Goal: Task Accomplishment & Management: Manage account settings

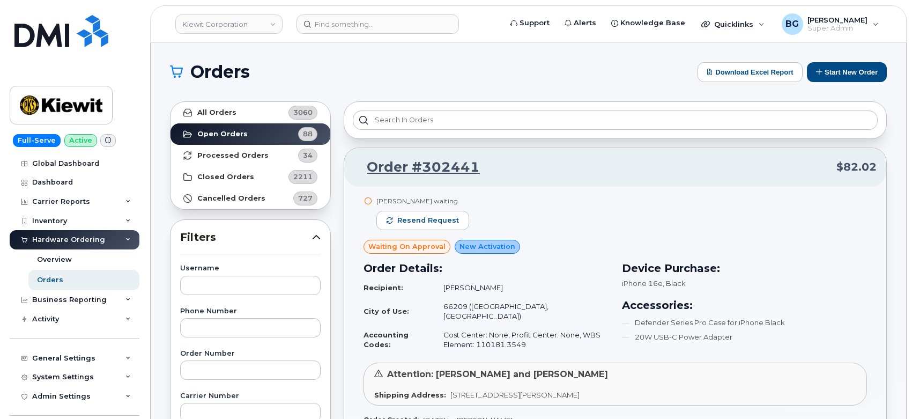
scroll to position [25229, 0]
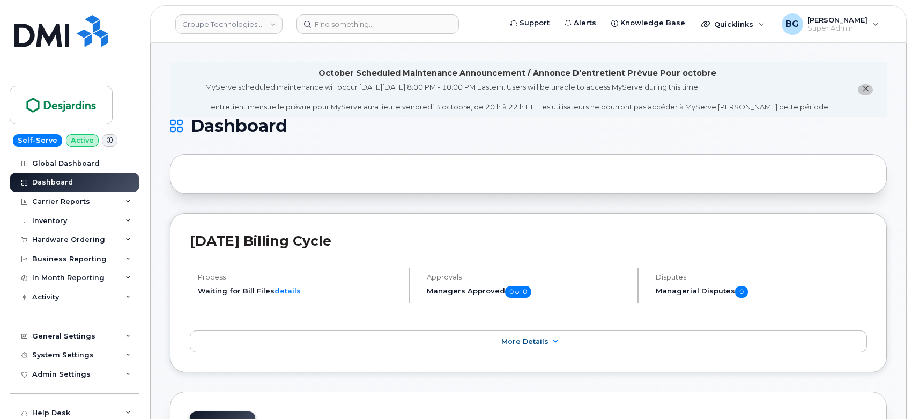
scroll to position [1021, 0]
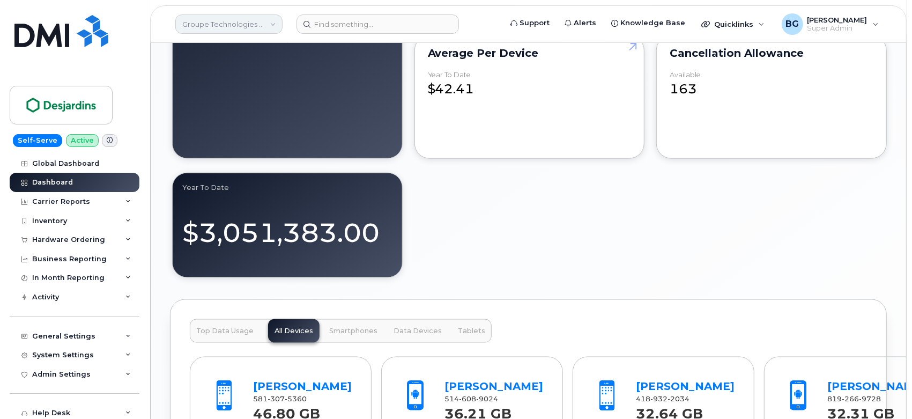
click at [225, 27] on link "Groupe Technologies [PERSON_NAME]" at bounding box center [228, 23] width 107 height 19
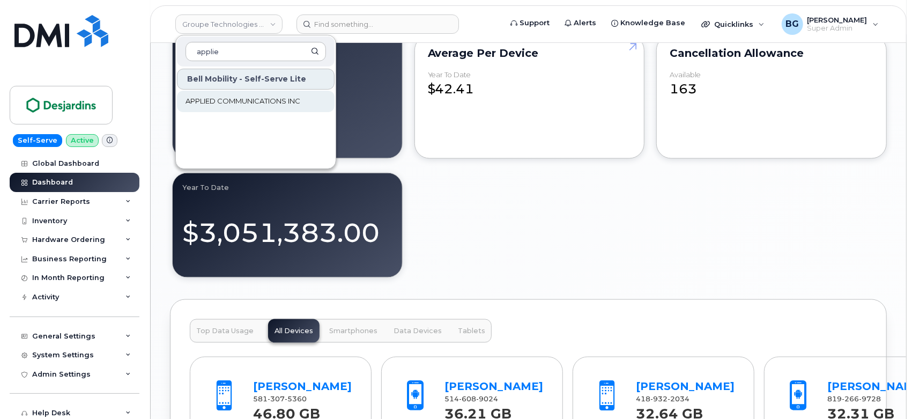
type input "applie"
click at [244, 101] on span "APPLIED COMMUNICATIONS INC" at bounding box center [243, 101] width 115 height 11
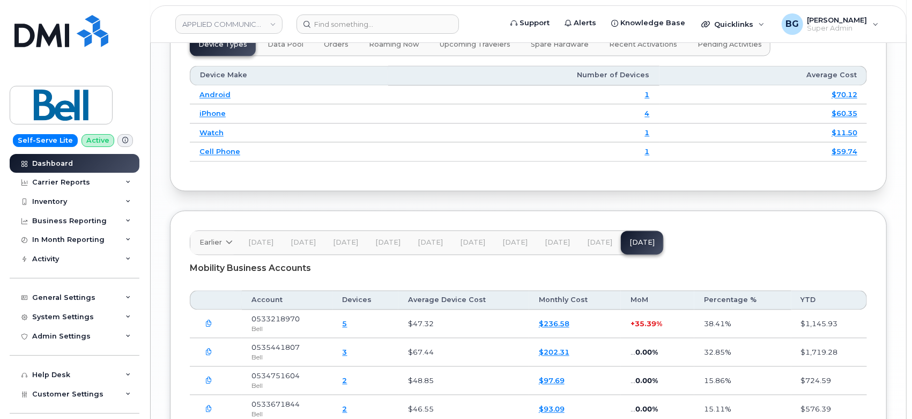
scroll to position [1429, 0]
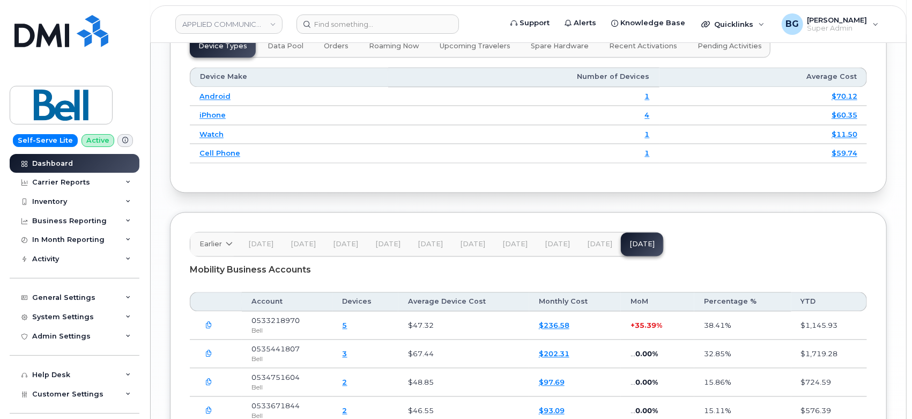
drag, startPoint x: 394, startPoint y: 311, endPoint x: 256, endPoint y: 213, distance: 168.9
click at [256, 213] on div "Earlier [DATE] July June May April March February January [DATE] November Octob…" at bounding box center [528, 368] width 717 height 312
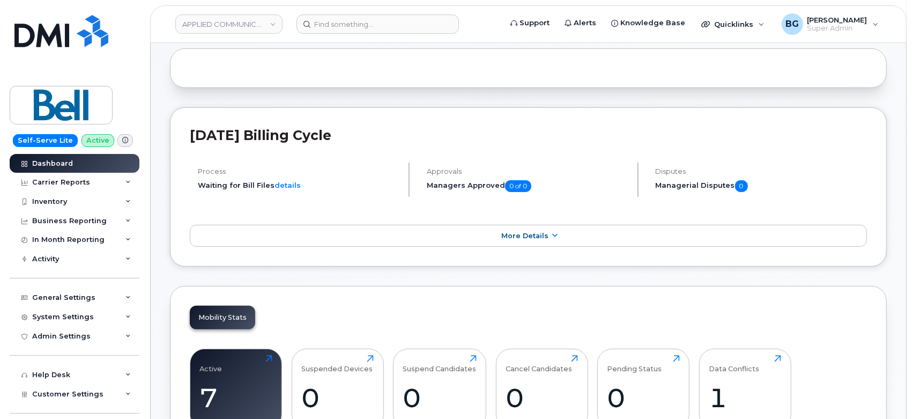
scroll to position [0, 0]
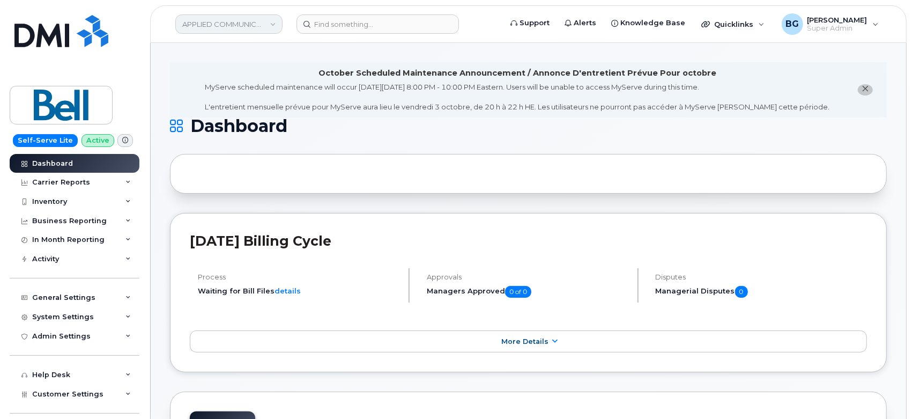
click at [211, 27] on link "APPLIED COMMUNICATIONS INC" at bounding box center [228, 23] width 107 height 19
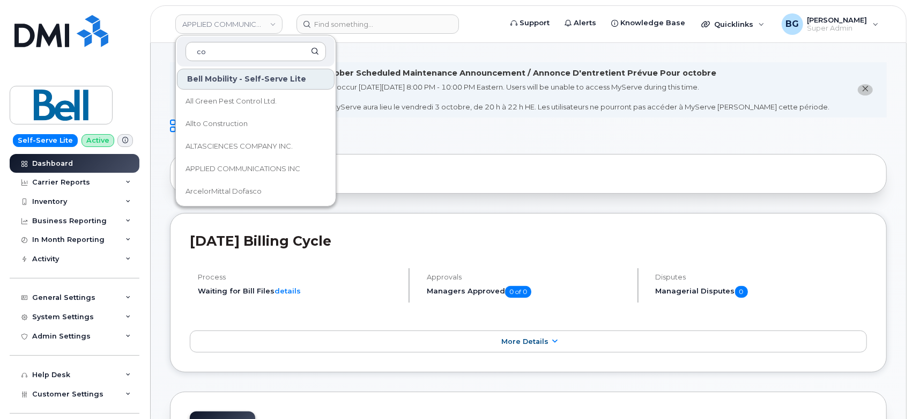
type input "c"
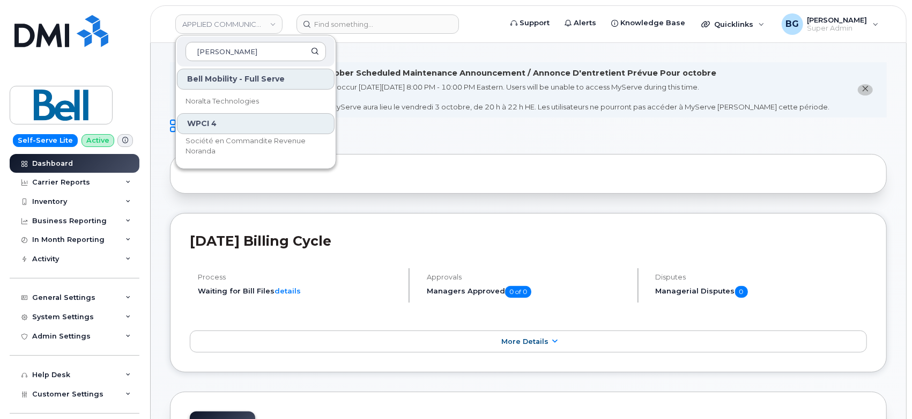
type input "nora"
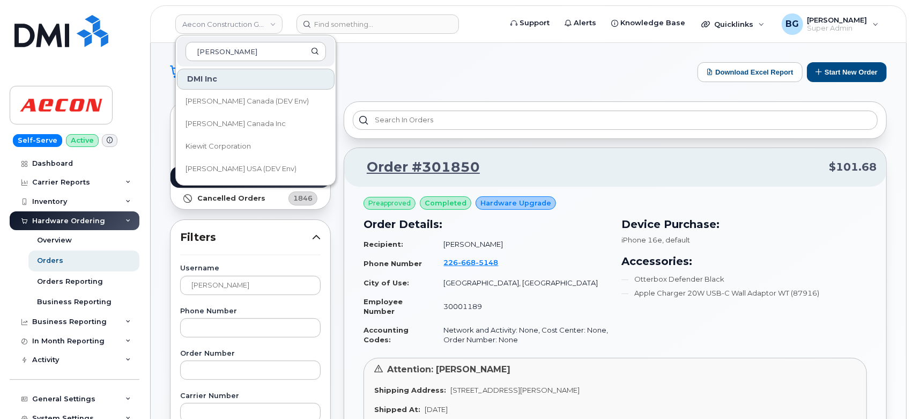
click at [458, 77] on h1 "Orders" at bounding box center [431, 71] width 522 height 17
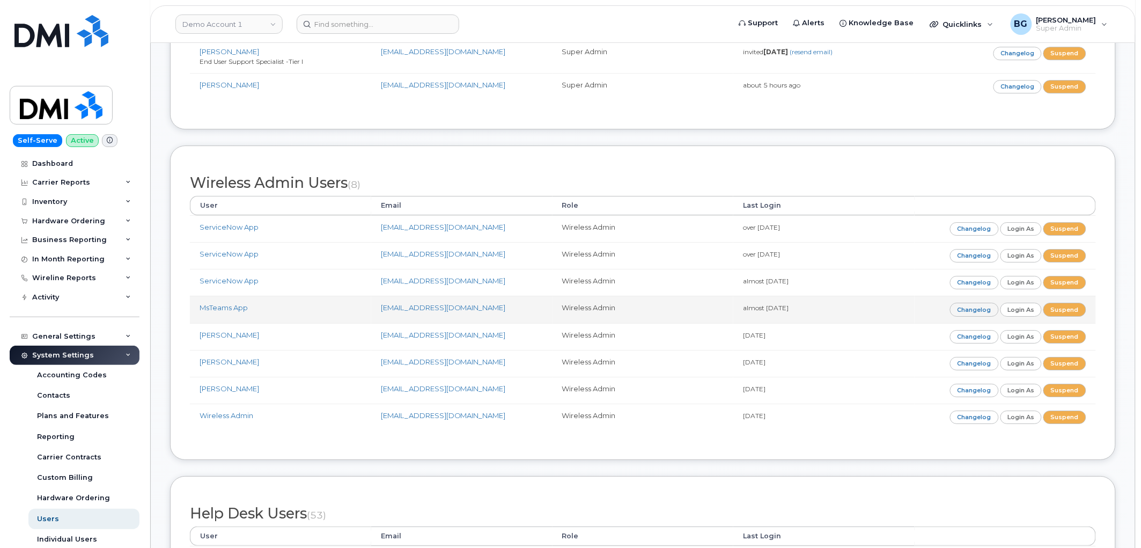
scroll to position [2653, 0]
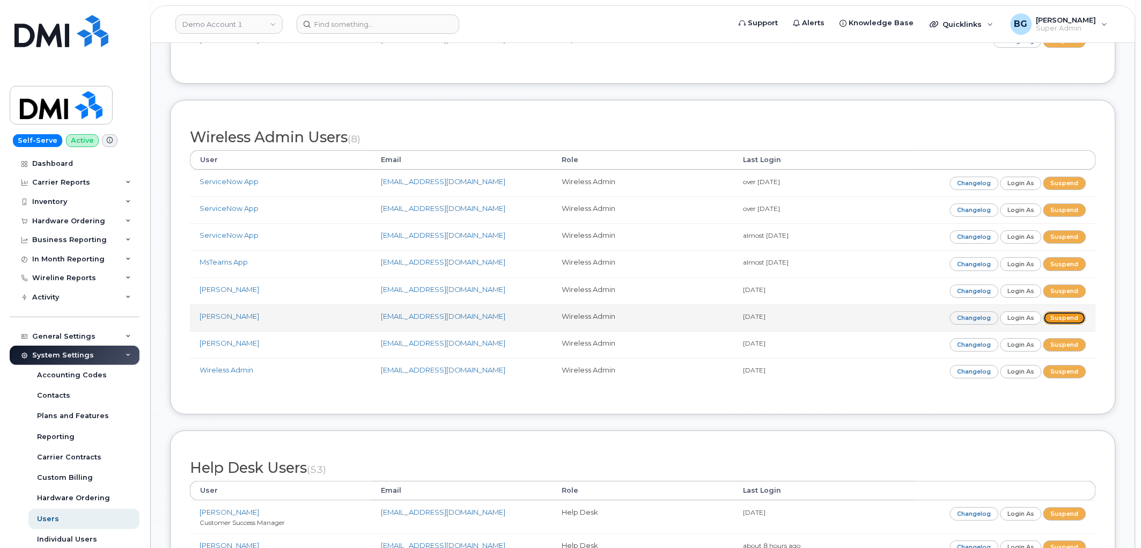
click at [1069, 313] on link "Suspend" at bounding box center [1064, 317] width 43 height 13
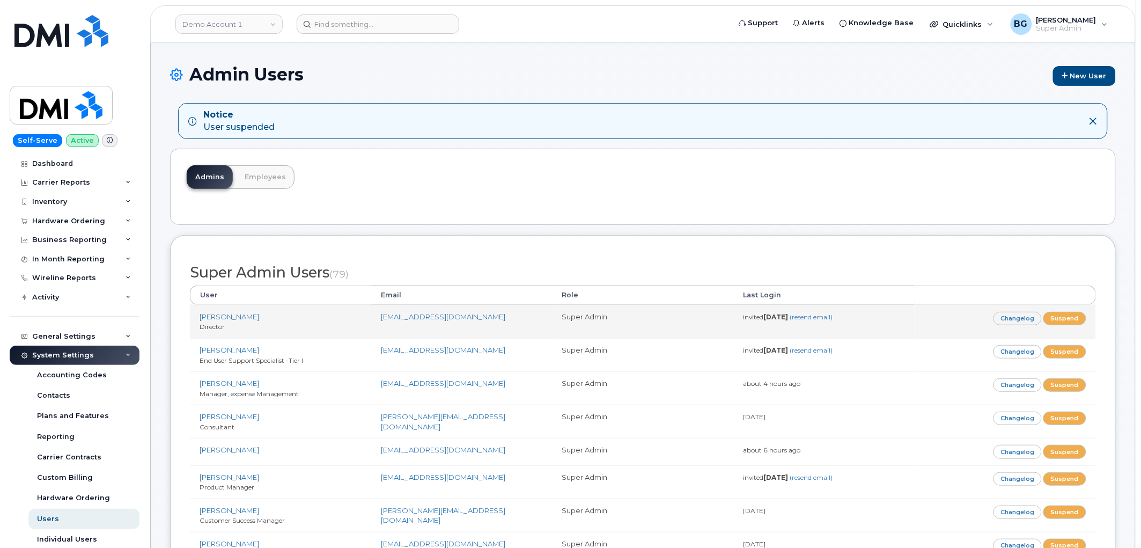
scroll to position [79, 0]
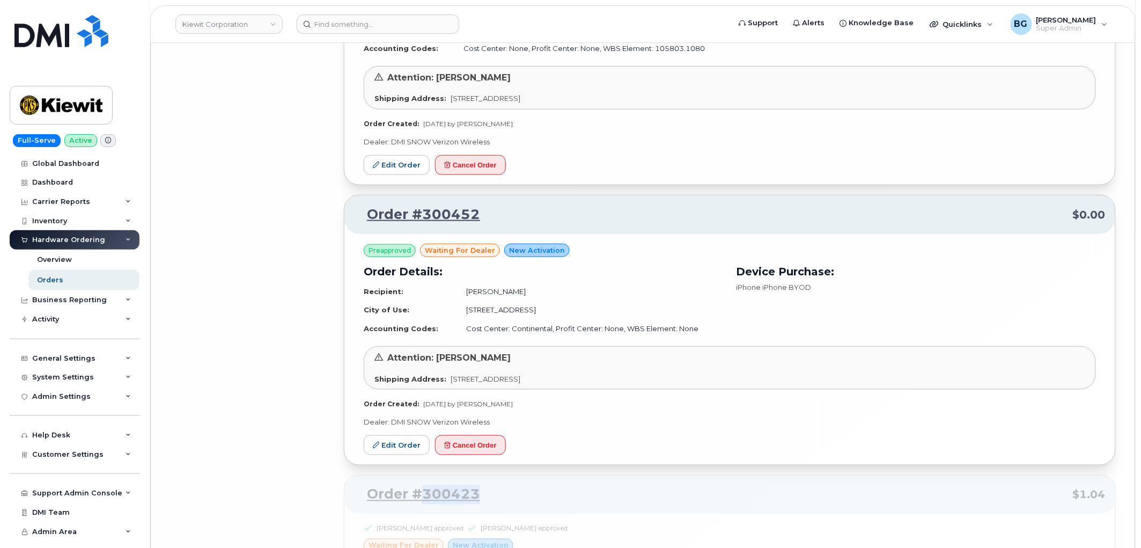
scroll to position [25229, 0]
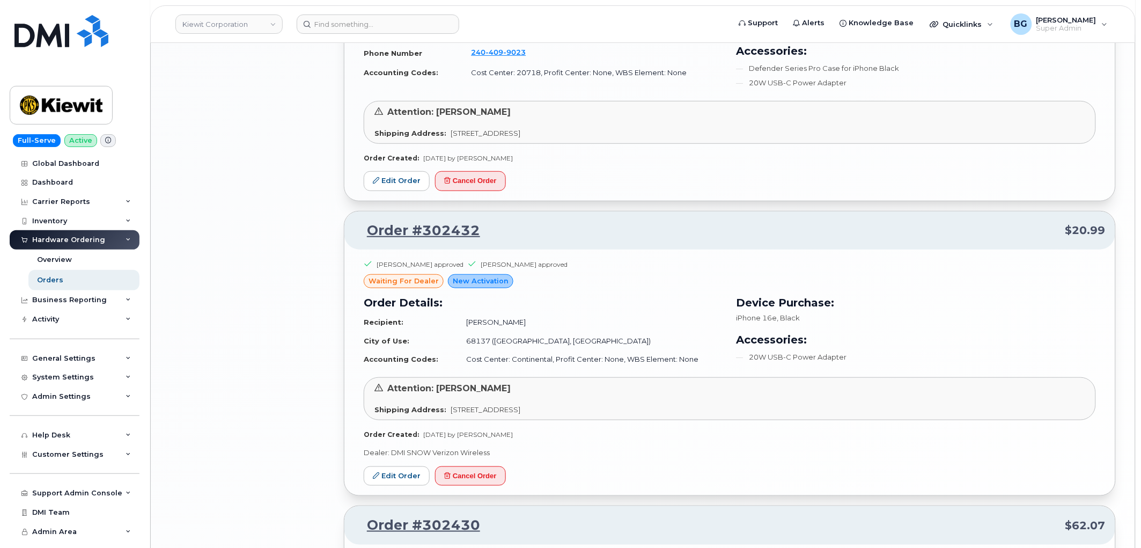
scroll to position [1877, 0]
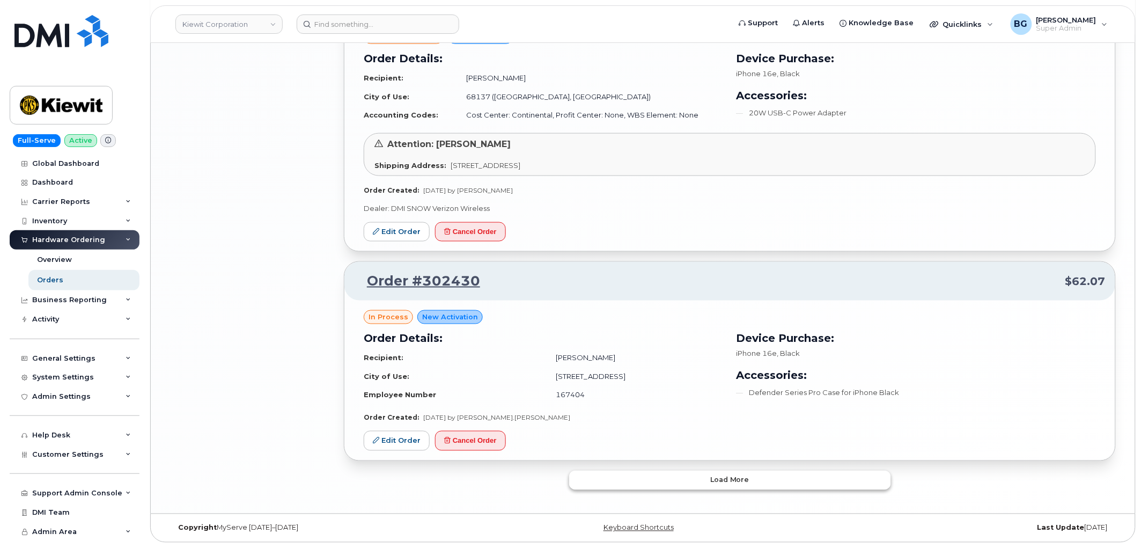
click at [672, 482] on button "Load more" at bounding box center [730, 479] width 322 height 19
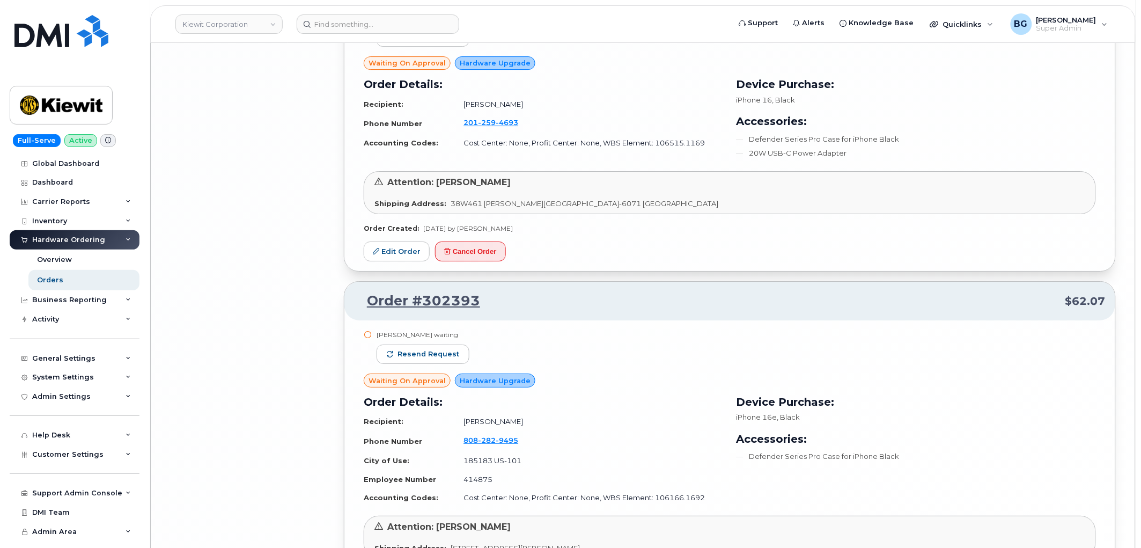
scroll to position [4369, 0]
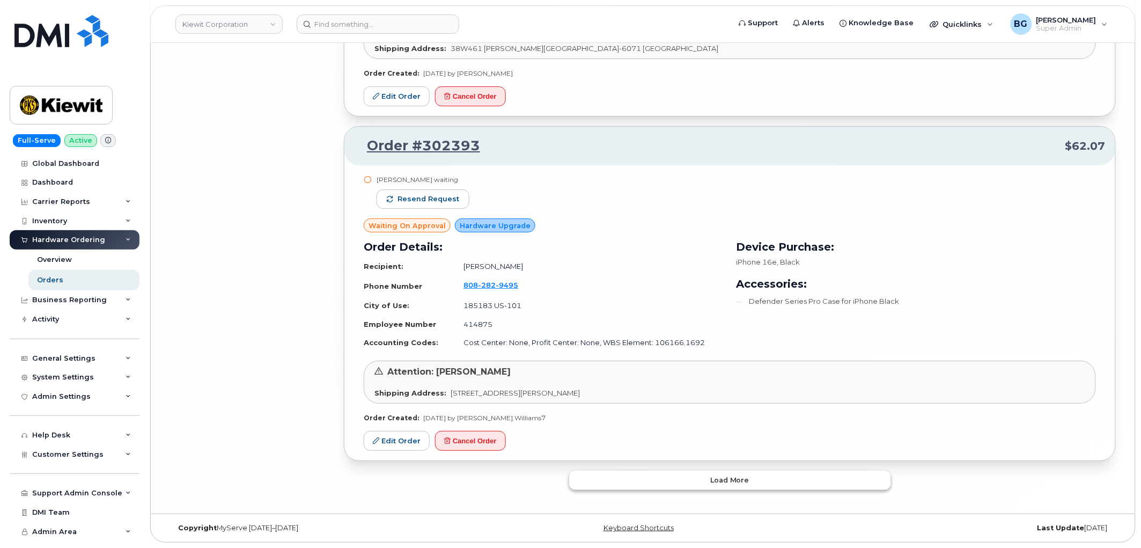
click at [689, 477] on button "Load more" at bounding box center [730, 479] width 322 height 19
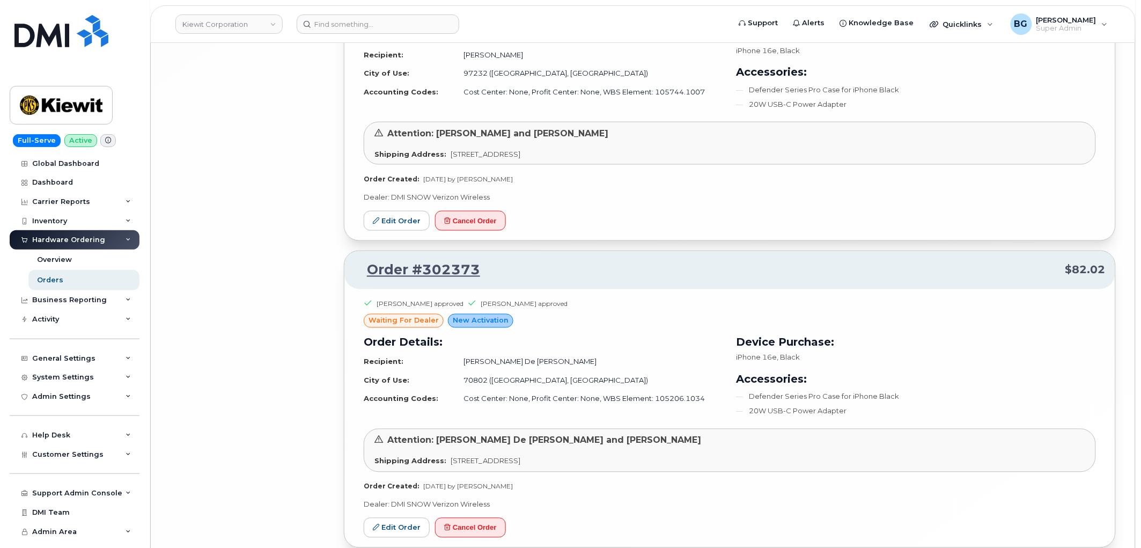
scroll to position [6761, 0]
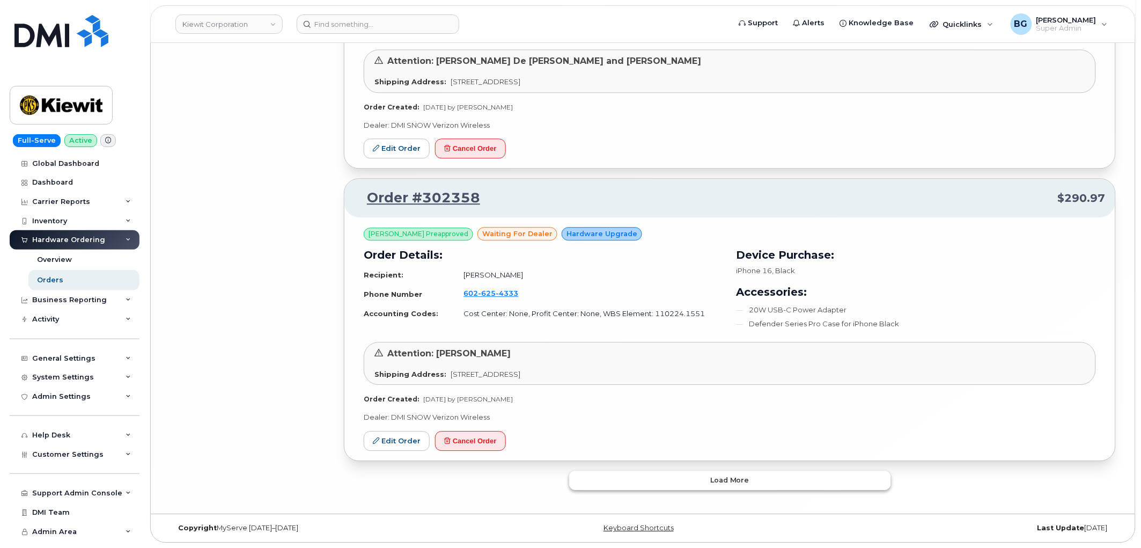
click at [721, 479] on span "Load more" at bounding box center [729, 480] width 39 height 10
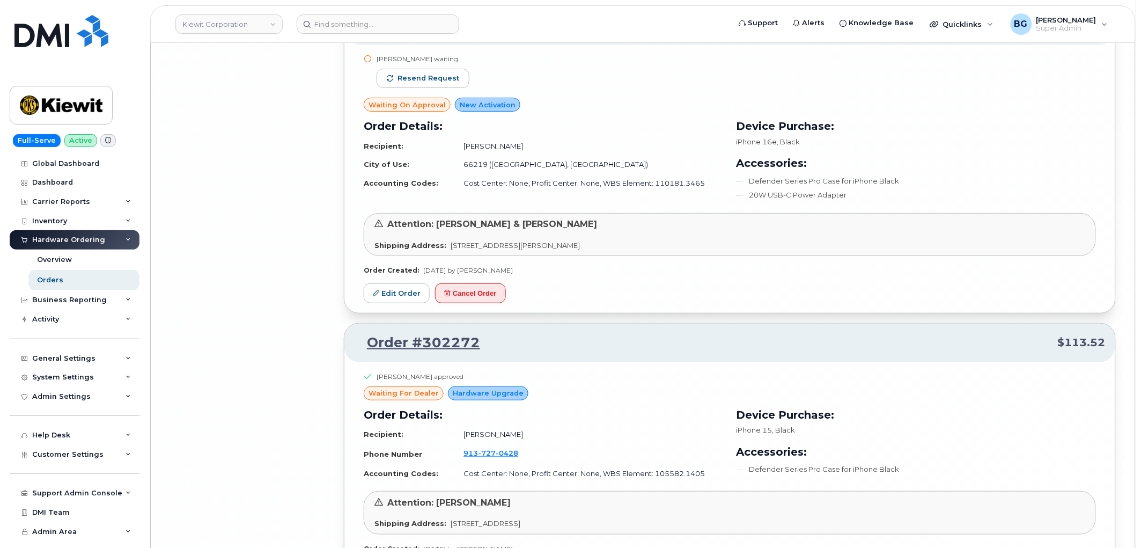
scroll to position [9335, 0]
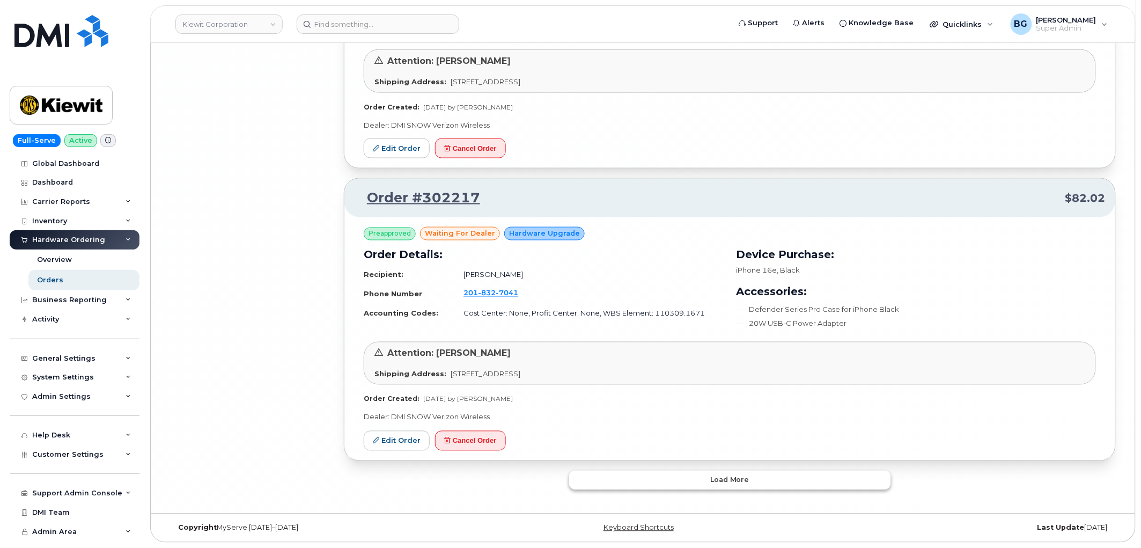
click at [705, 481] on button "Load more" at bounding box center [730, 479] width 322 height 19
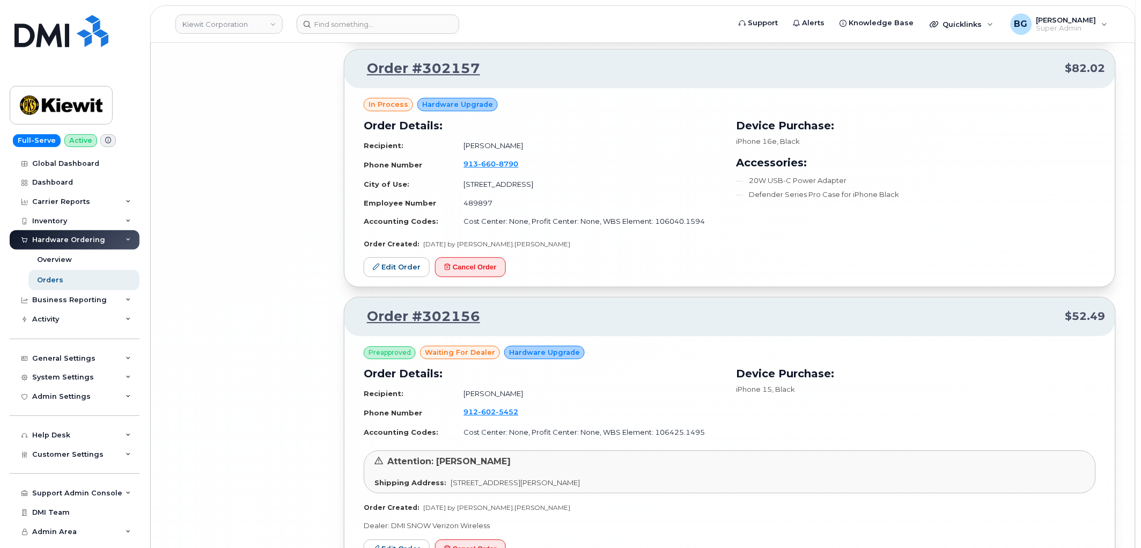
scroll to position [11622, 0]
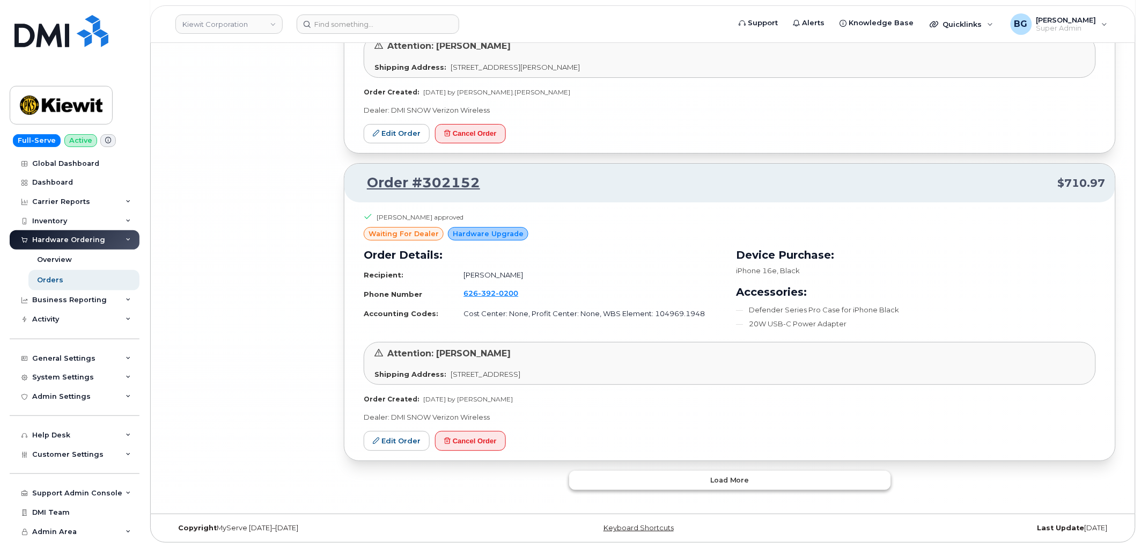
click at [733, 475] on button "Load more" at bounding box center [730, 479] width 322 height 19
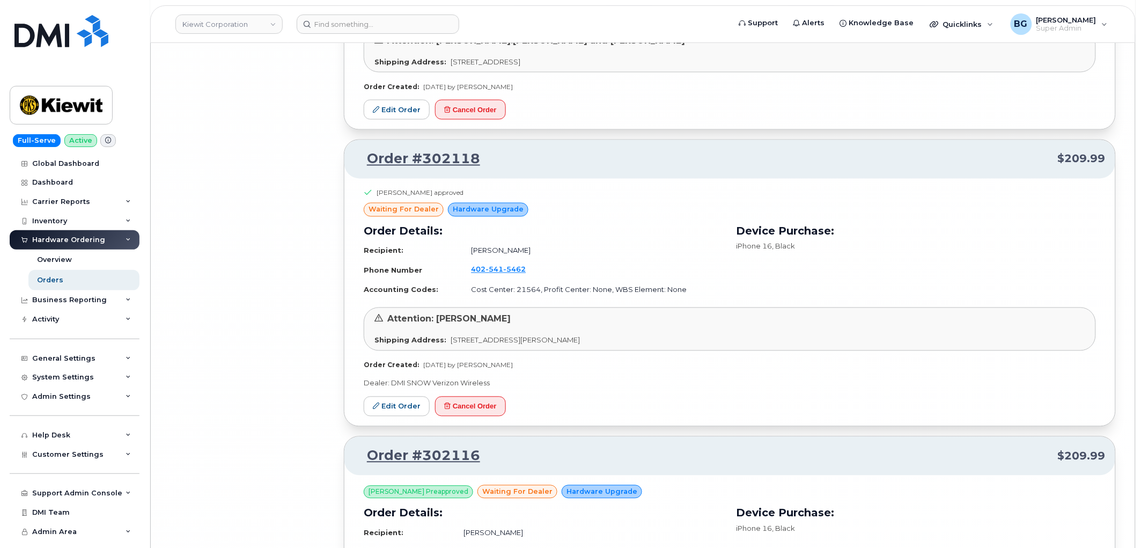
scroll to position [14050, 0]
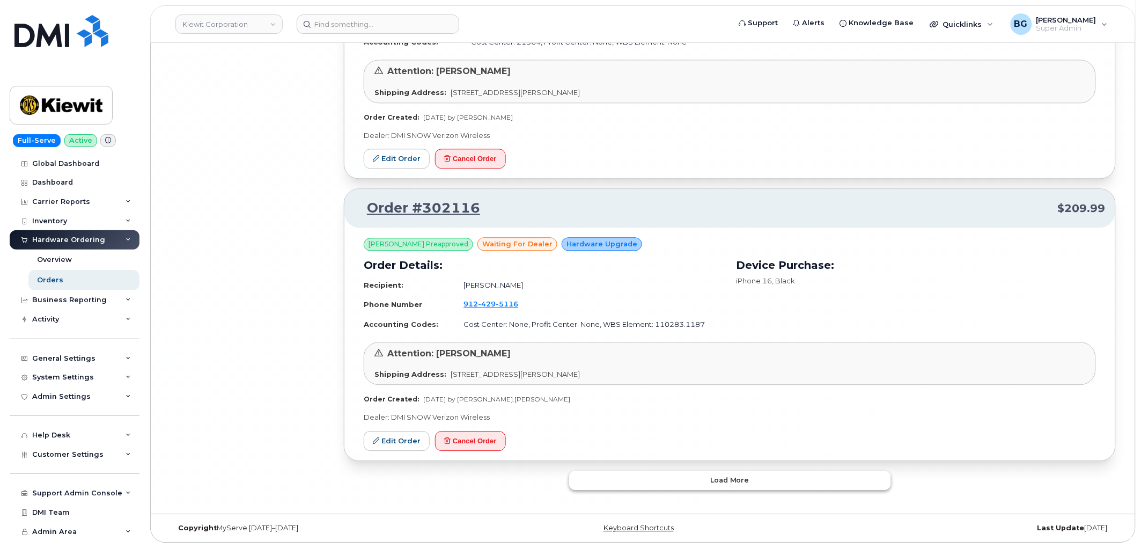
click at [721, 480] on span "Load more" at bounding box center [729, 480] width 39 height 10
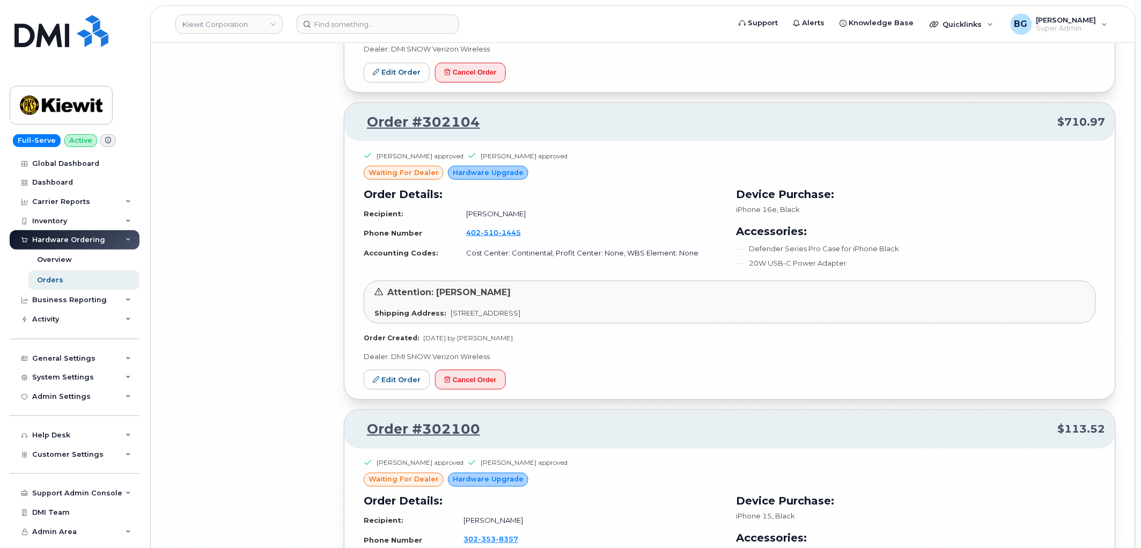
scroll to position [16461, 0]
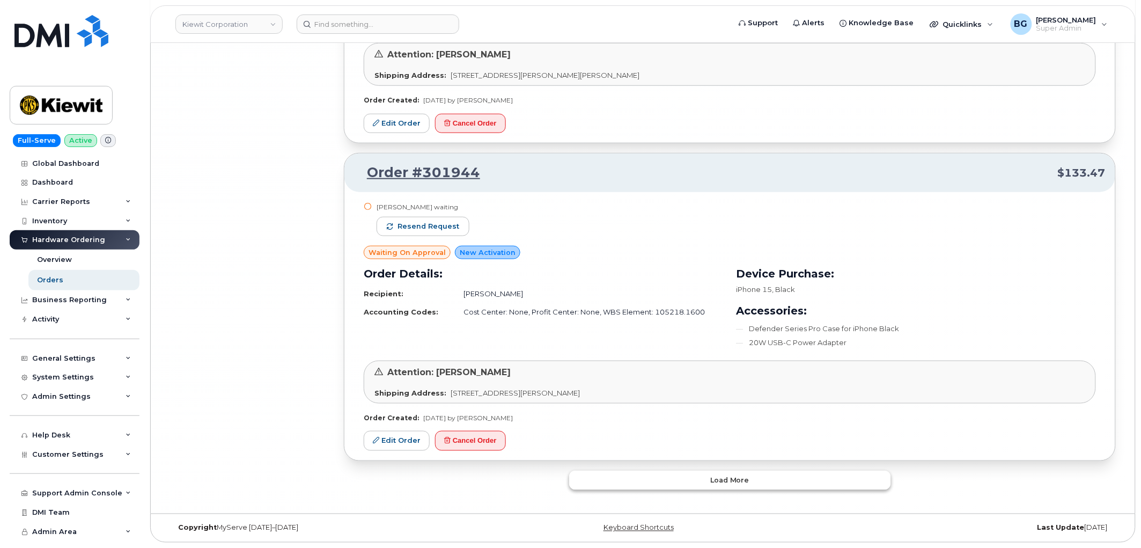
click at [725, 478] on span "Load more" at bounding box center [729, 480] width 39 height 10
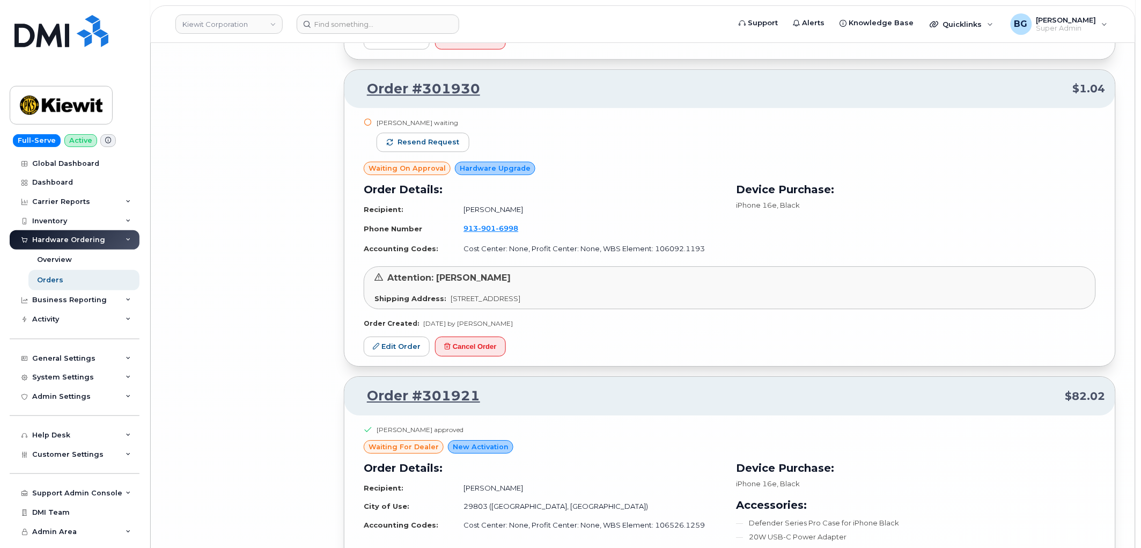
scroll to position [19045, 0]
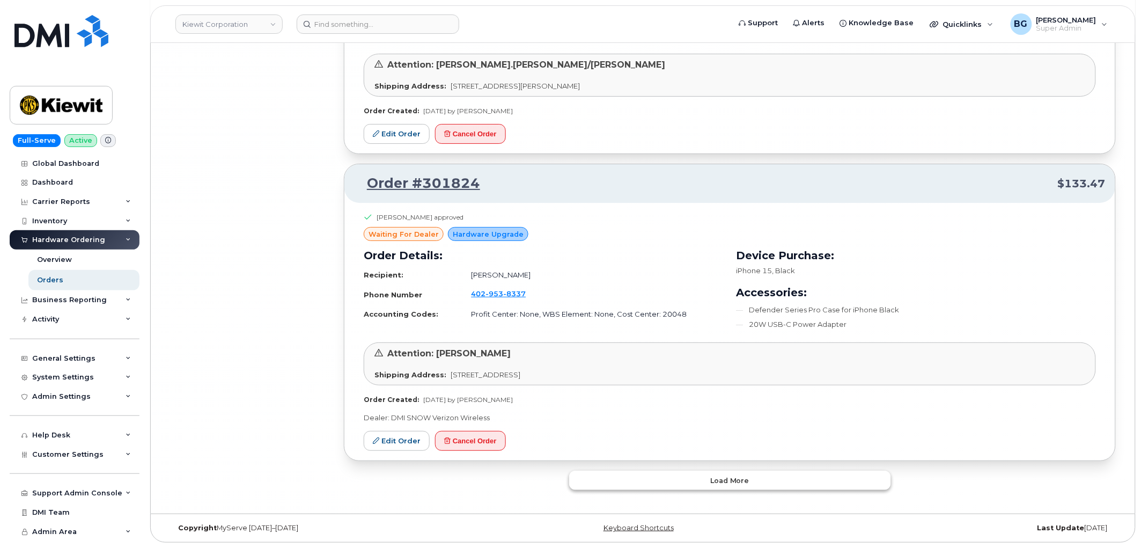
click at [715, 479] on span "Load more" at bounding box center [729, 480] width 39 height 10
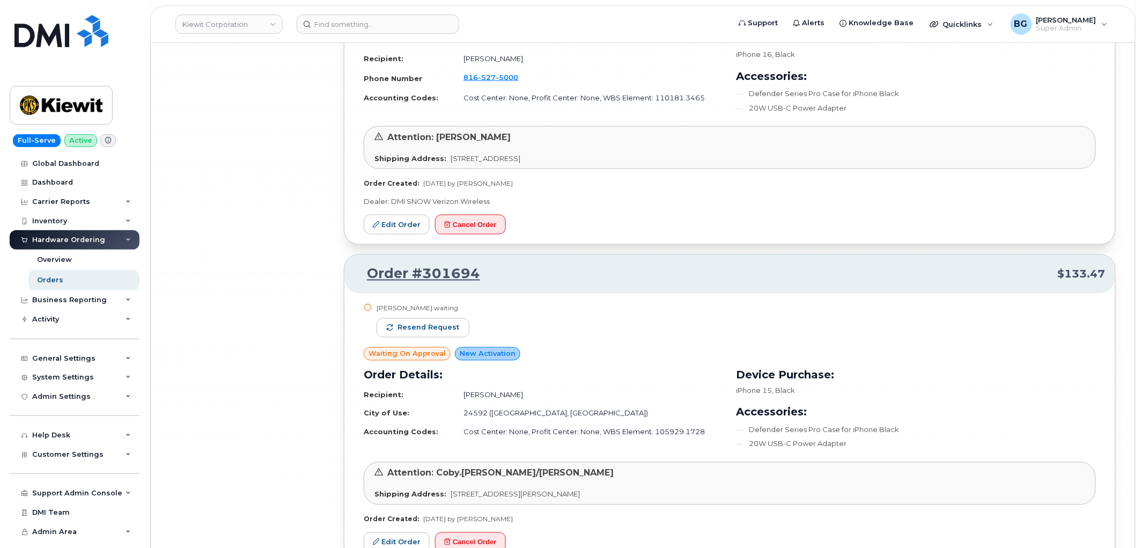
scroll to position [21505, 0]
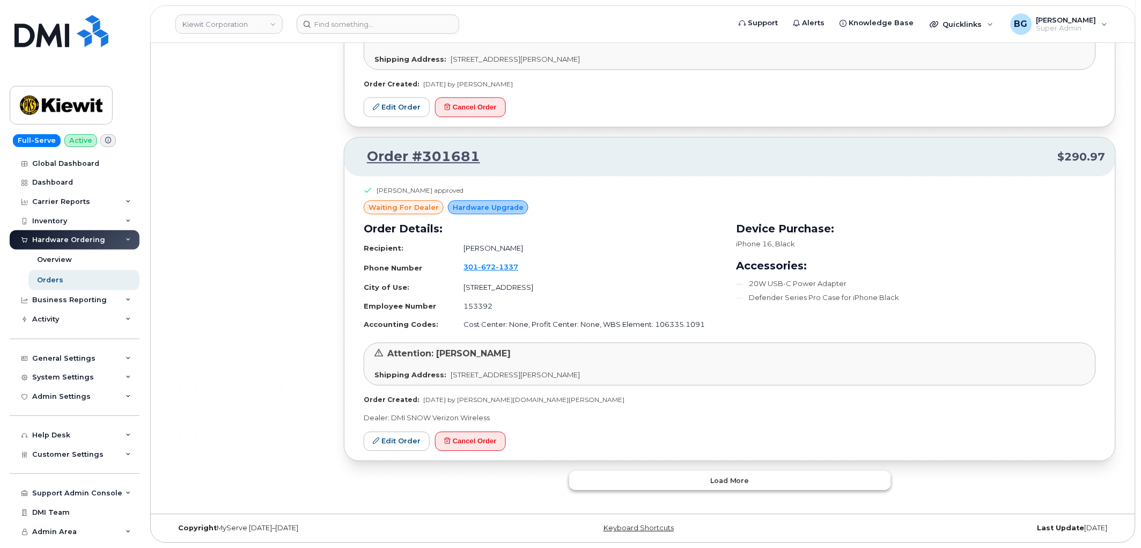
click at [716, 474] on button "Load more" at bounding box center [730, 479] width 322 height 19
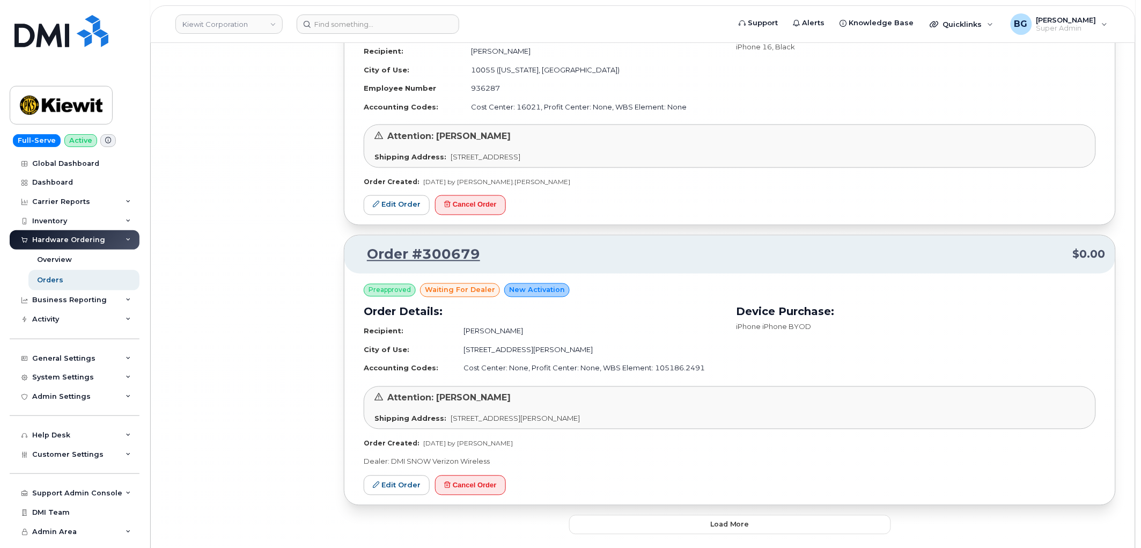
scroll to position [24104, 0]
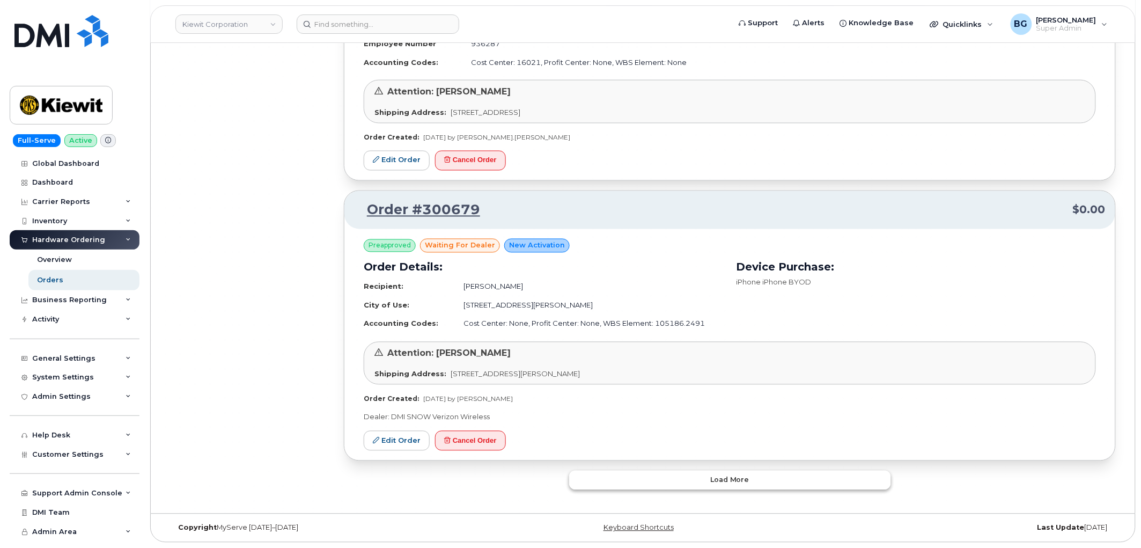
click at [710, 481] on button "Load more" at bounding box center [730, 479] width 322 height 19
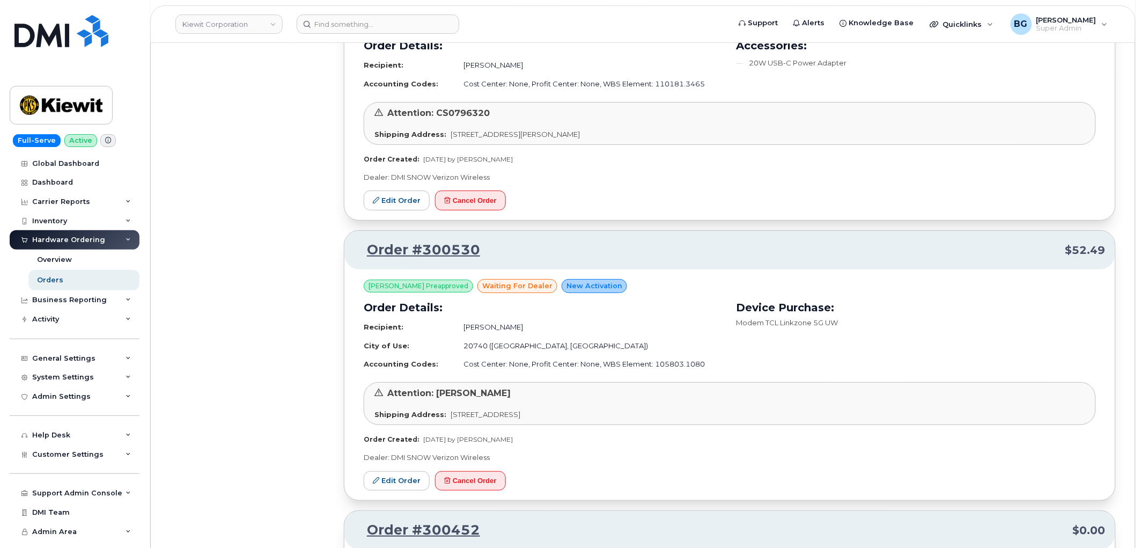
scroll to position [25215, 0]
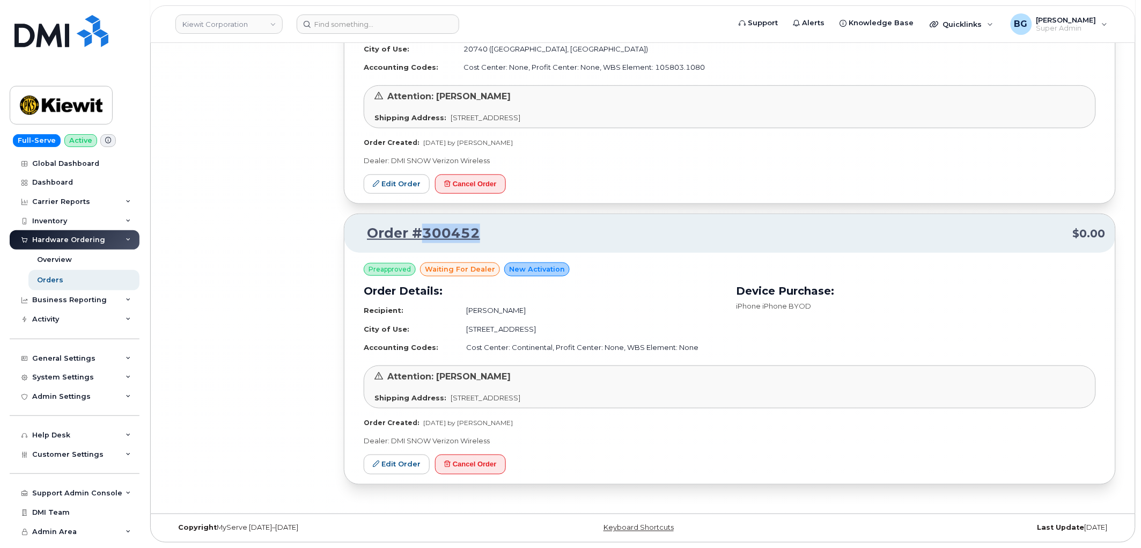
drag, startPoint x: 499, startPoint y: 235, endPoint x: 425, endPoint y: 236, distance: 74.6
click at [425, 236] on p "Order #300452 $0.00" at bounding box center [730, 233] width 752 height 19
copy link "300452"
click at [207, 25] on link "Kiewit Corporation" at bounding box center [228, 23] width 107 height 19
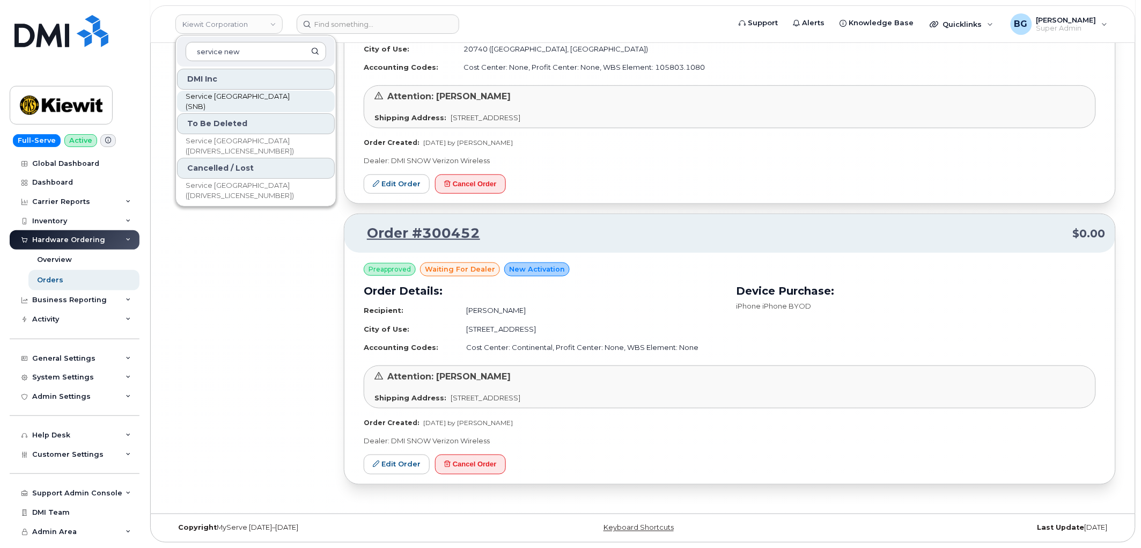
type input "service new"
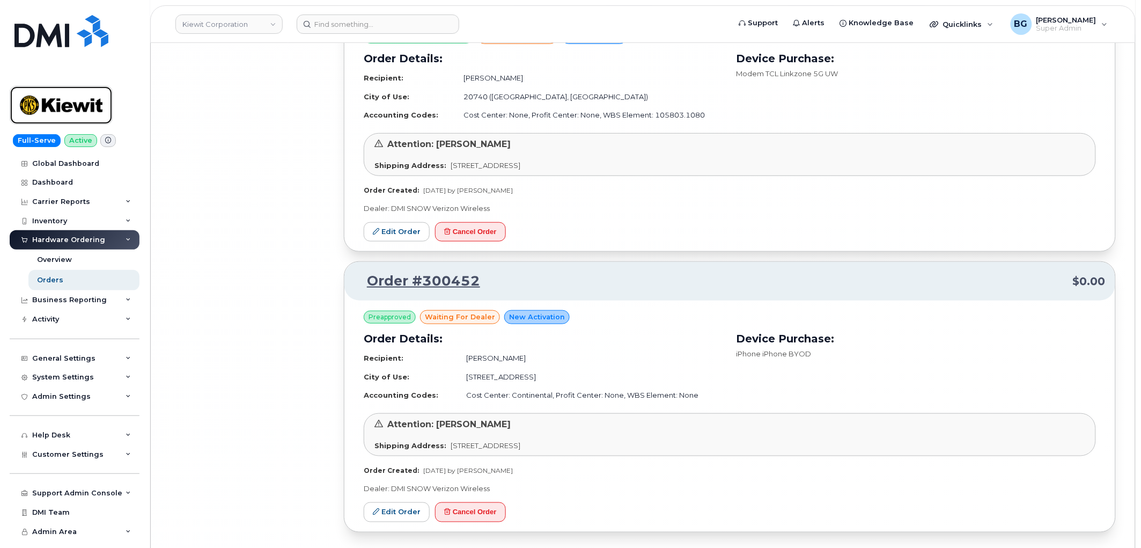
scroll to position [25135, 0]
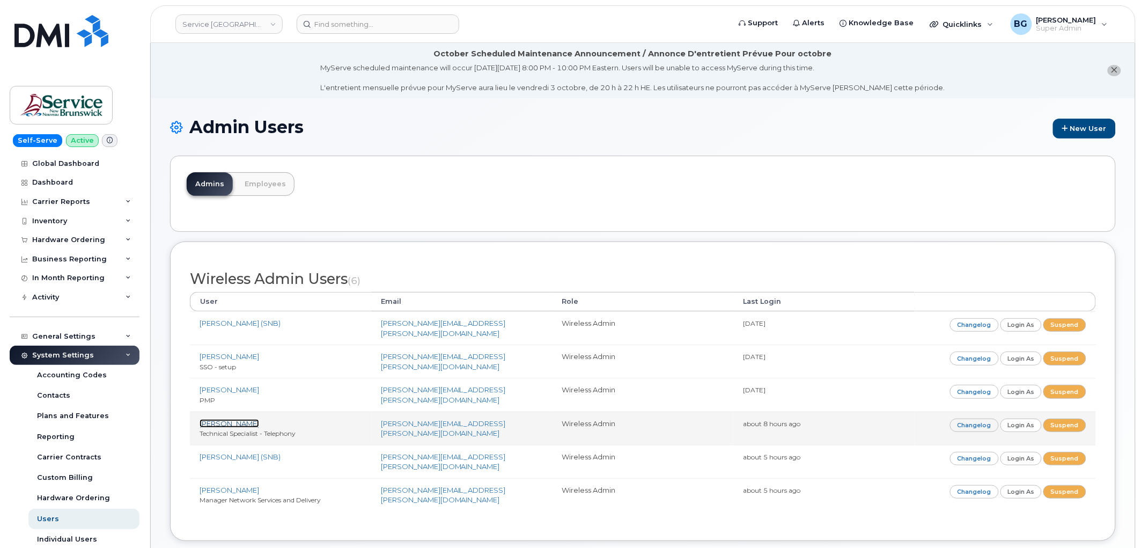
click at [227, 419] on link "Matthew Deveau" at bounding box center [230, 423] width 60 height 9
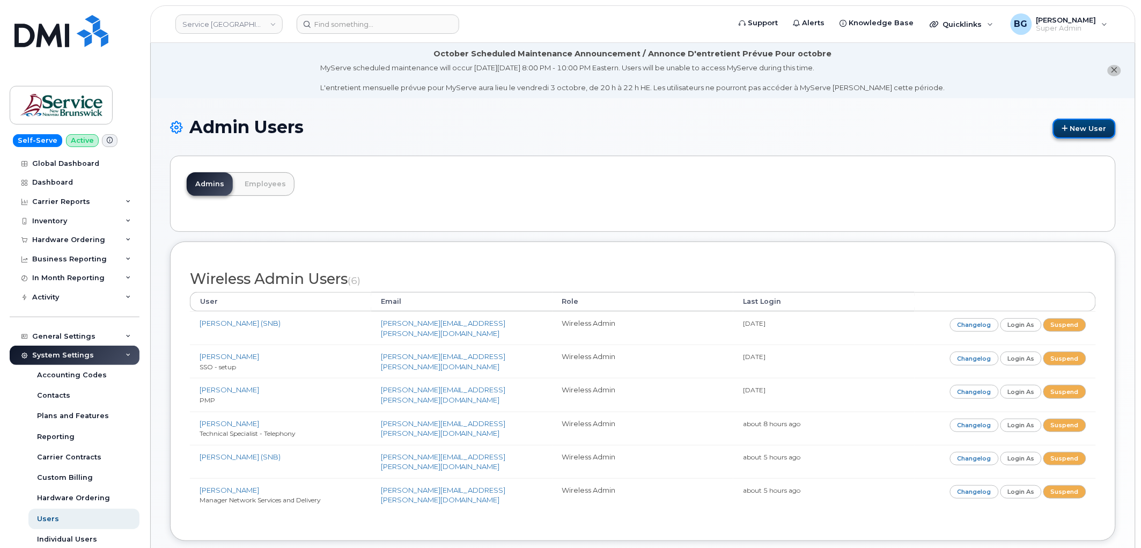
click at [1083, 125] on link "New User" at bounding box center [1084, 129] width 63 height 20
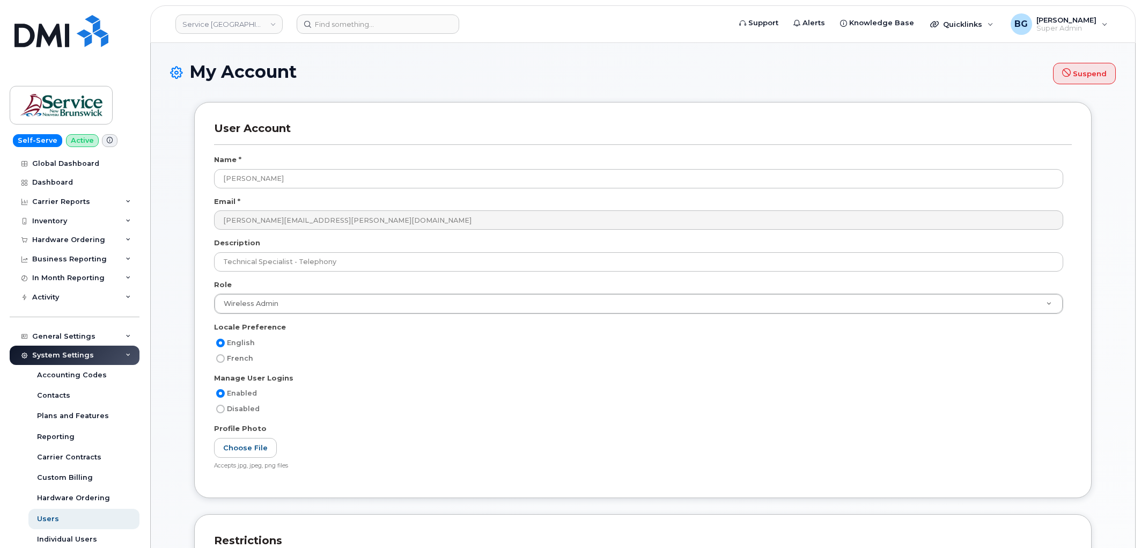
select select
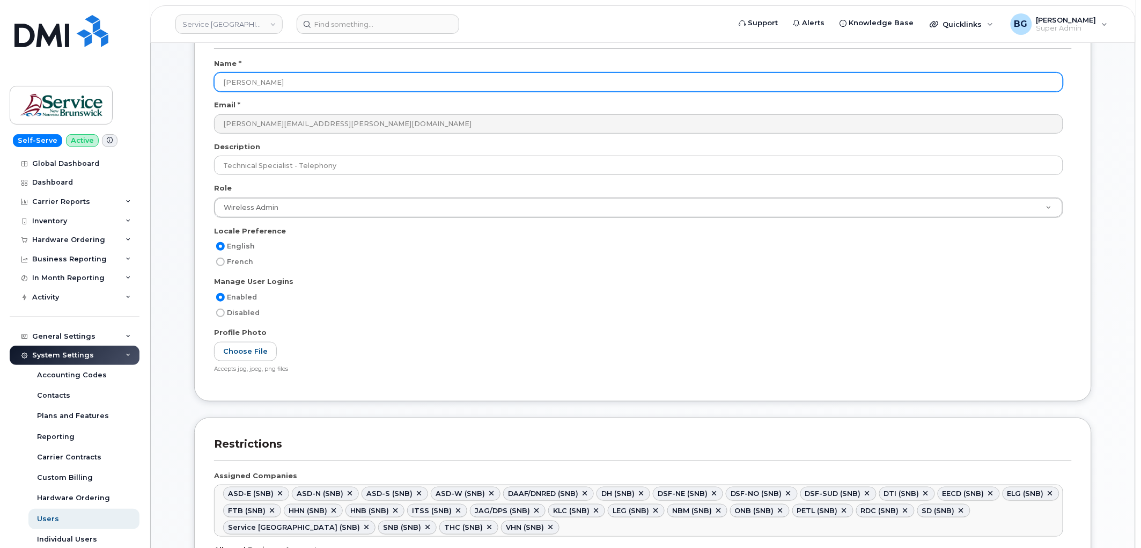
scroll to position [159, 0]
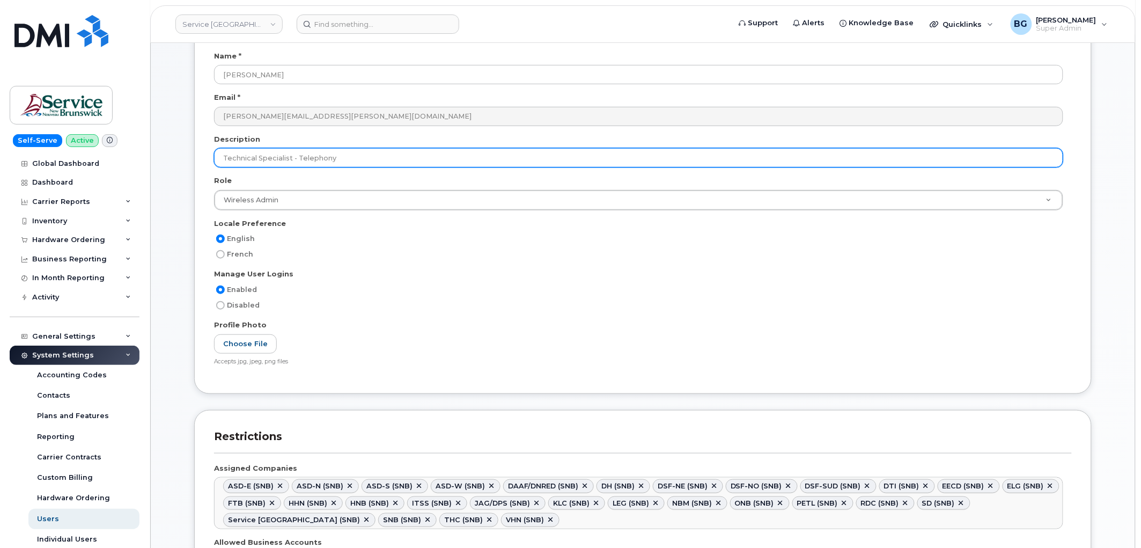
click at [229, 159] on input "Technical Specialist - Telephony" at bounding box center [638, 157] width 849 height 19
drag, startPoint x: 229, startPoint y: 159, endPoint x: 336, endPoint y: 153, distance: 107.5
click at [336, 153] on input "Technical Specialist - Telephony" at bounding box center [638, 157] width 849 height 19
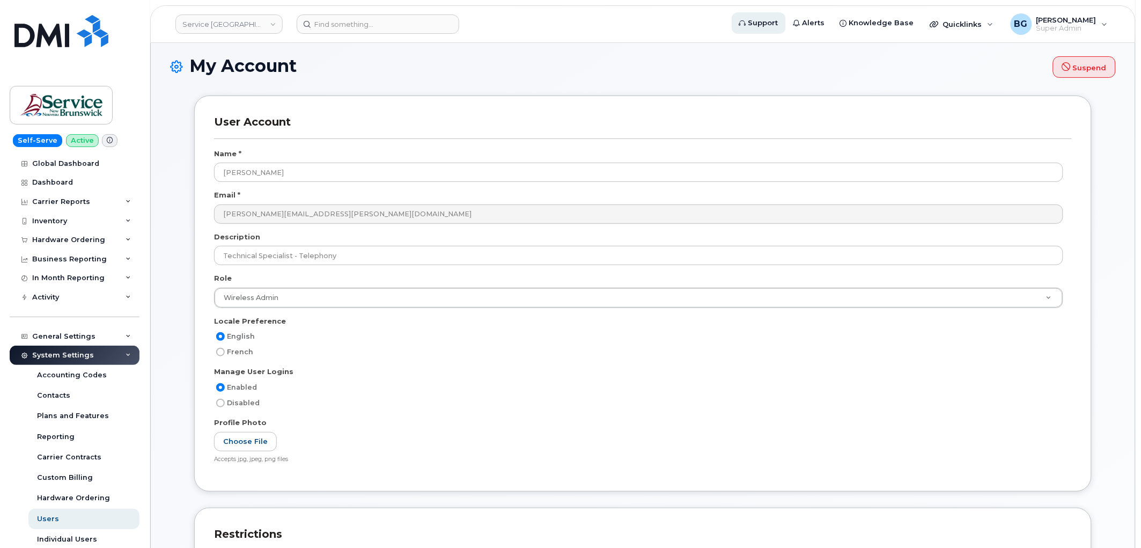
scroll to position [79, 0]
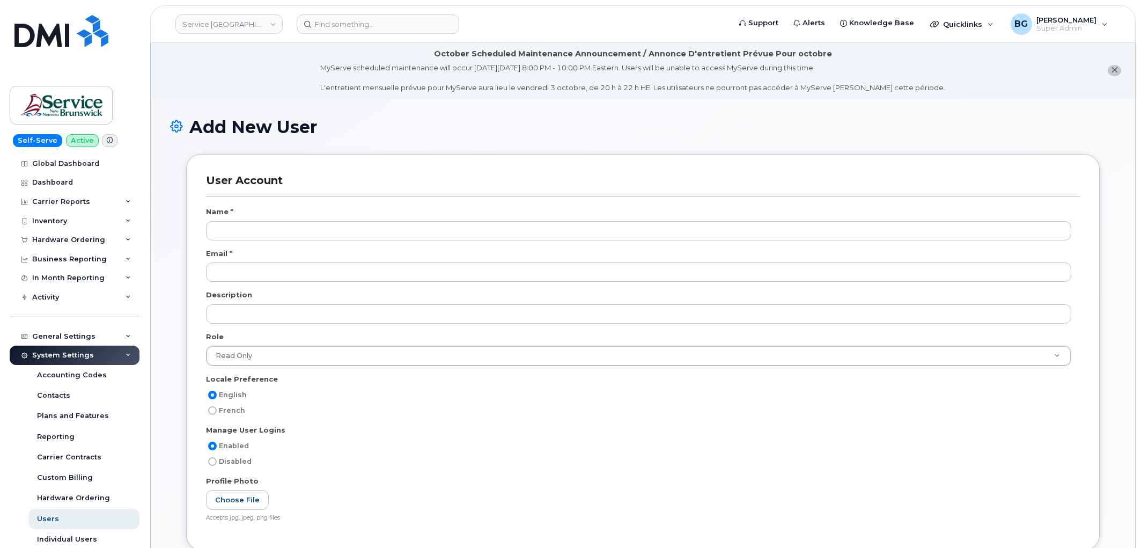
select select
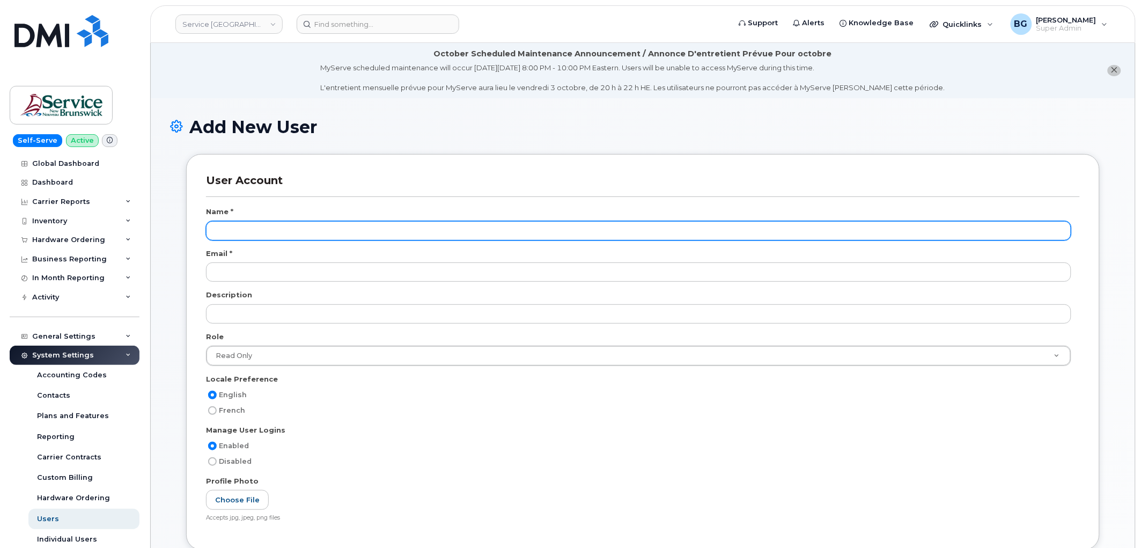
click at [276, 227] on input "text" at bounding box center [638, 230] width 865 height 19
paste input "Pat Thebeau"
type input "Pat Thebeau"
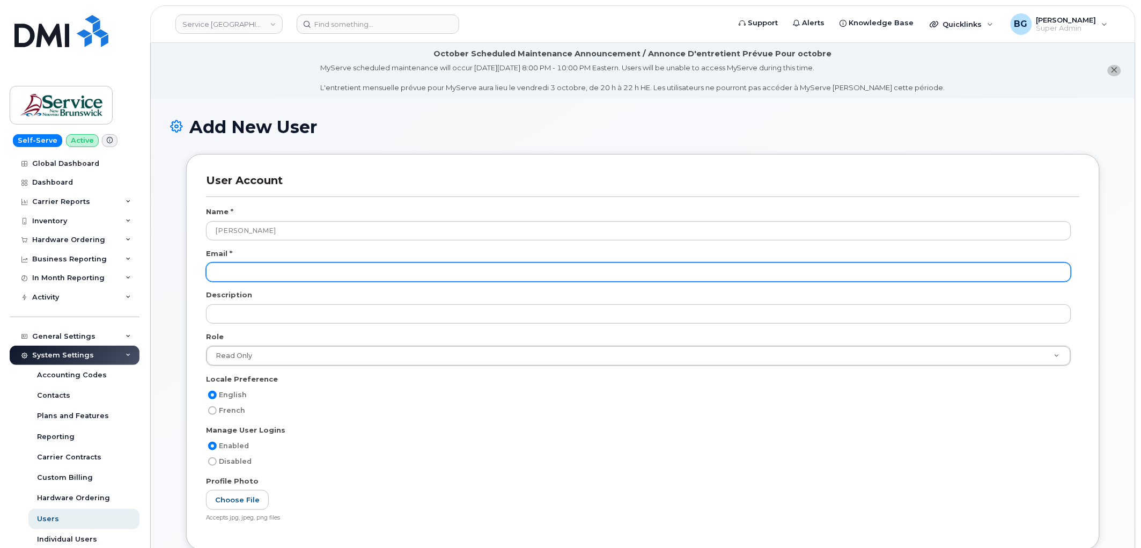
click at [246, 271] on input "email" at bounding box center [638, 271] width 865 height 19
paste input "at.thebeau@snb.ca"
click at [213, 271] on input "at.thebeau@snb.ca" at bounding box center [638, 271] width 865 height 19
type input "pat.thebeau@snb.ca"
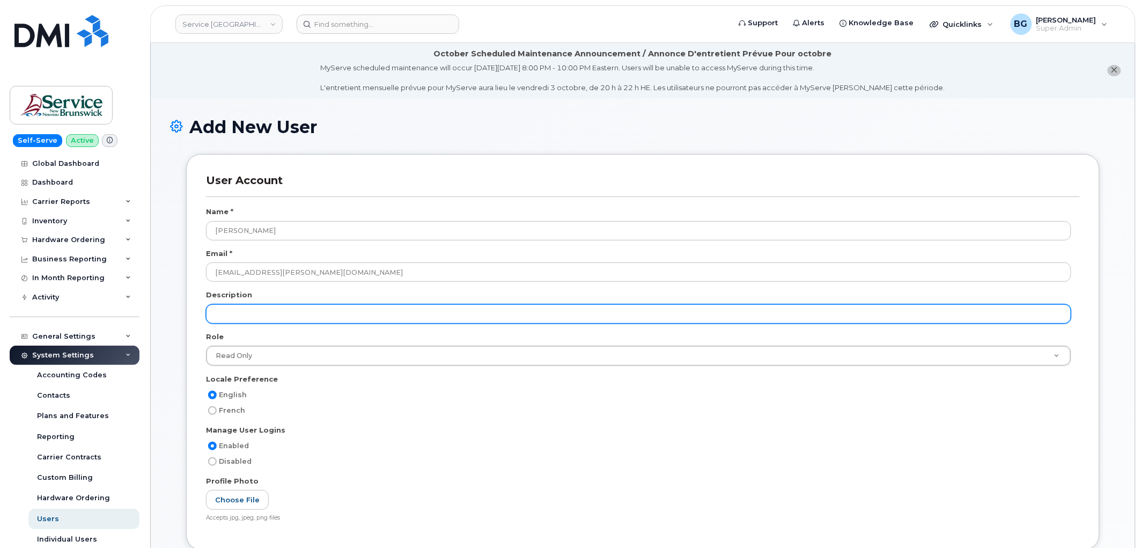
click at [237, 307] on input "text" at bounding box center [638, 313] width 865 height 19
paste input "Technical Specialist - Telephony"
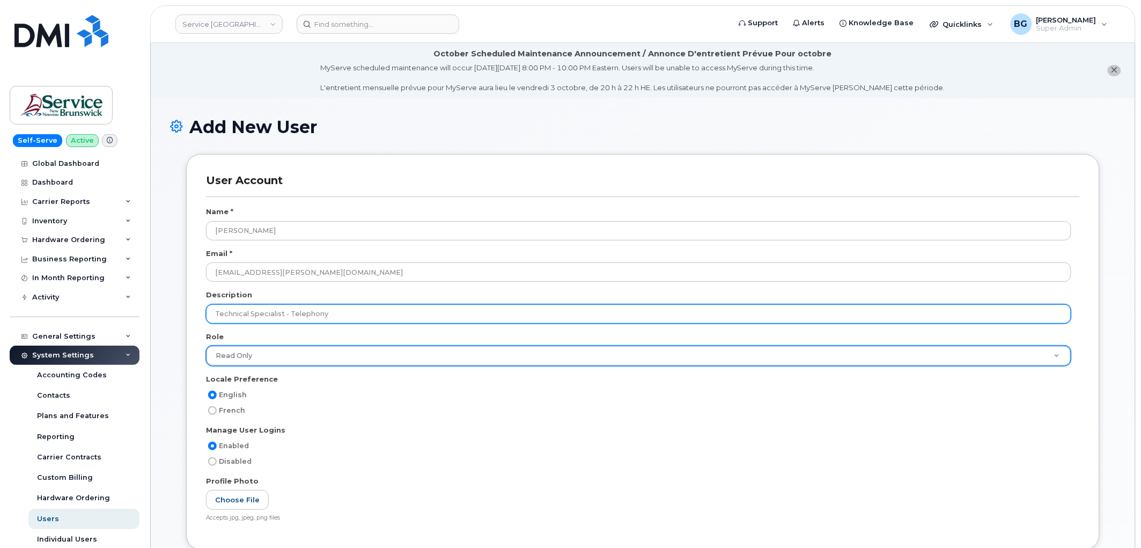
type input "Technical Specialist - Telephony"
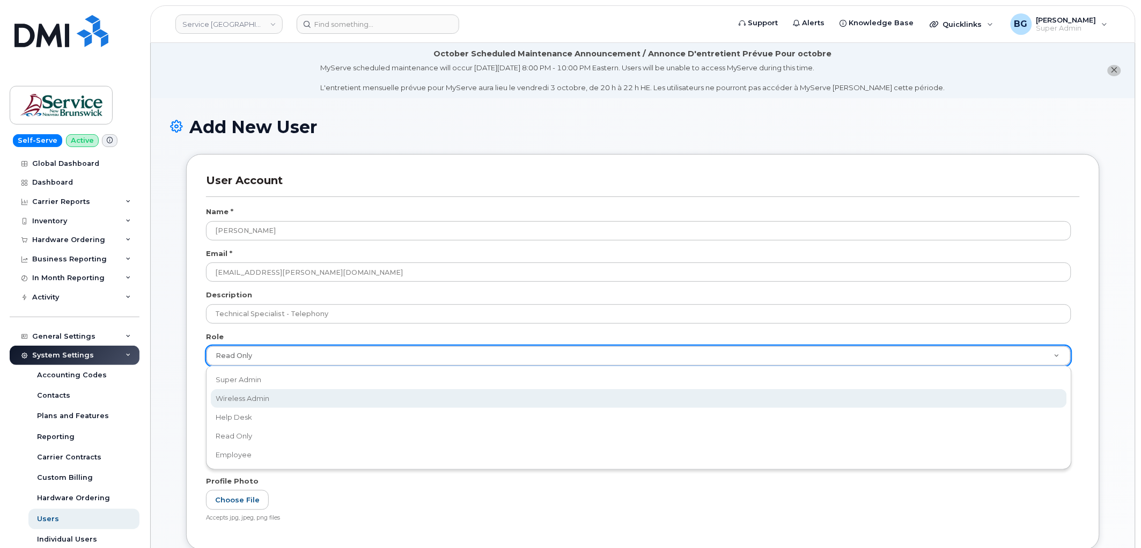
scroll to position [0, 3]
select select "wireless_admin"
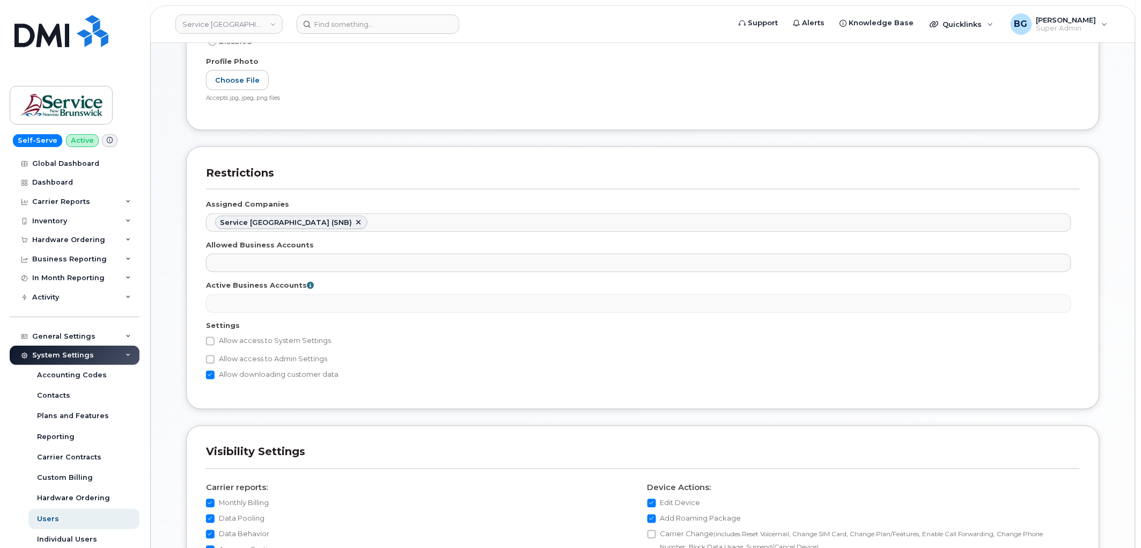
scroll to position [437, 0]
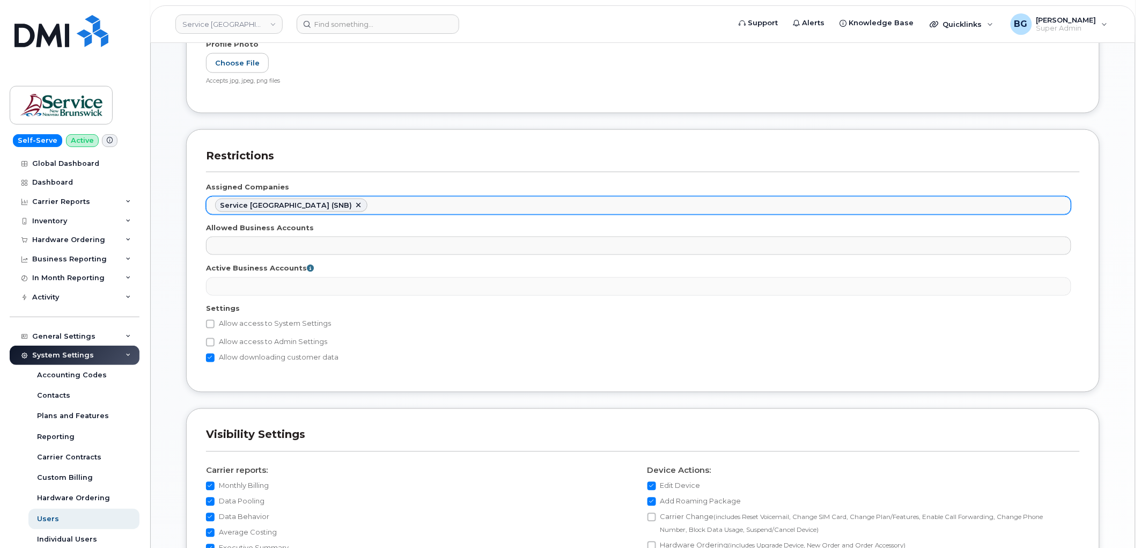
click at [387, 202] on ul "Service New Brunswick (SNB)" at bounding box center [639, 205] width 864 height 17
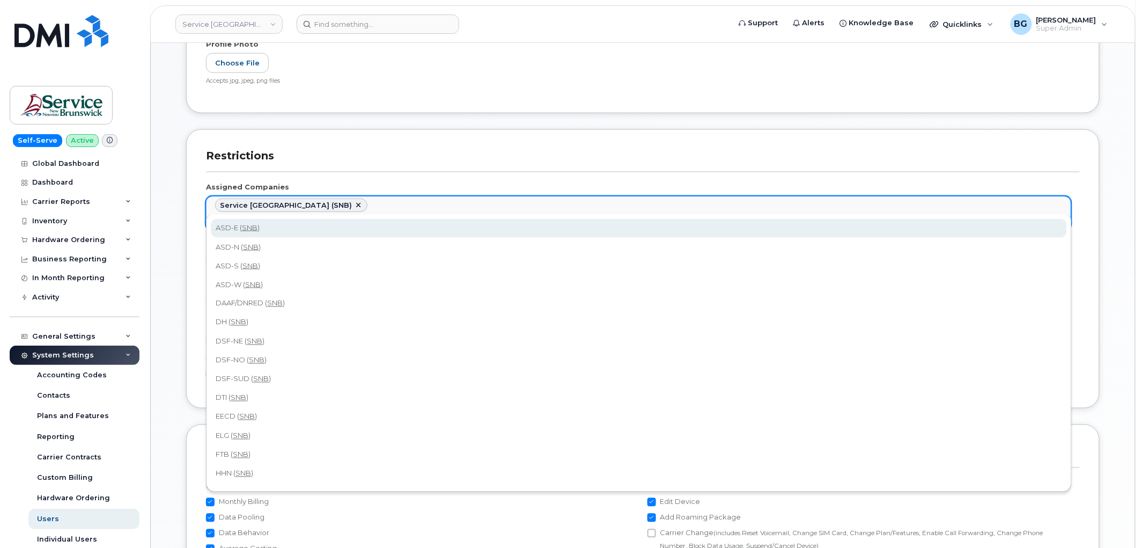
type input "snb"
select select "75828296-a9ea-4322-be16-7dfaedf2cd9d"
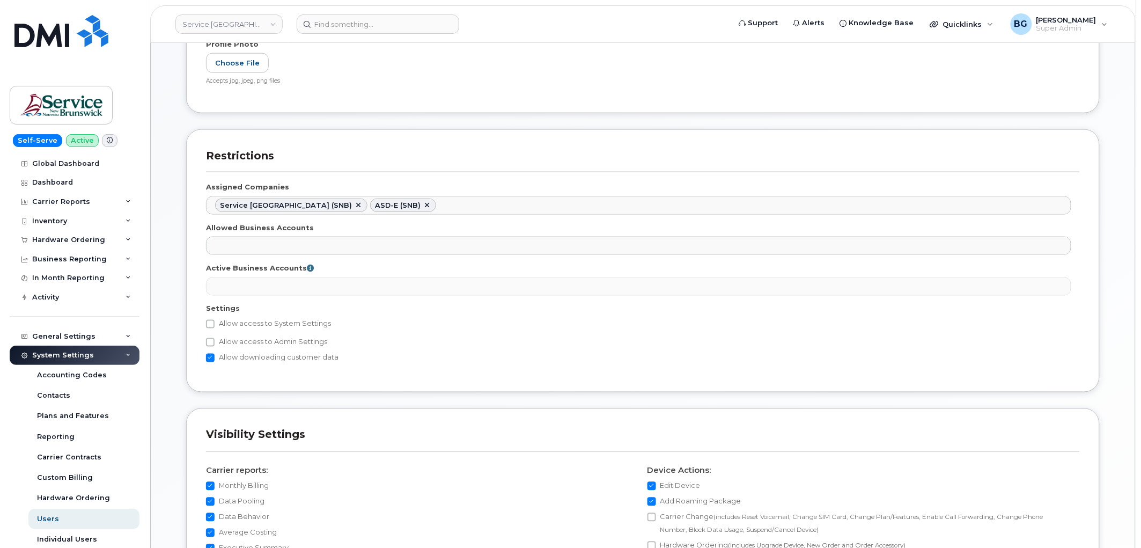
scroll to position [6292, 0]
drag, startPoint x: 1032, startPoint y: 210, endPoint x: 1034, endPoint y: 216, distance: 6.1
click at [1032, 210] on ul "Service New Brunswick (SNB) ASD-E (SNB)" at bounding box center [639, 205] width 864 height 17
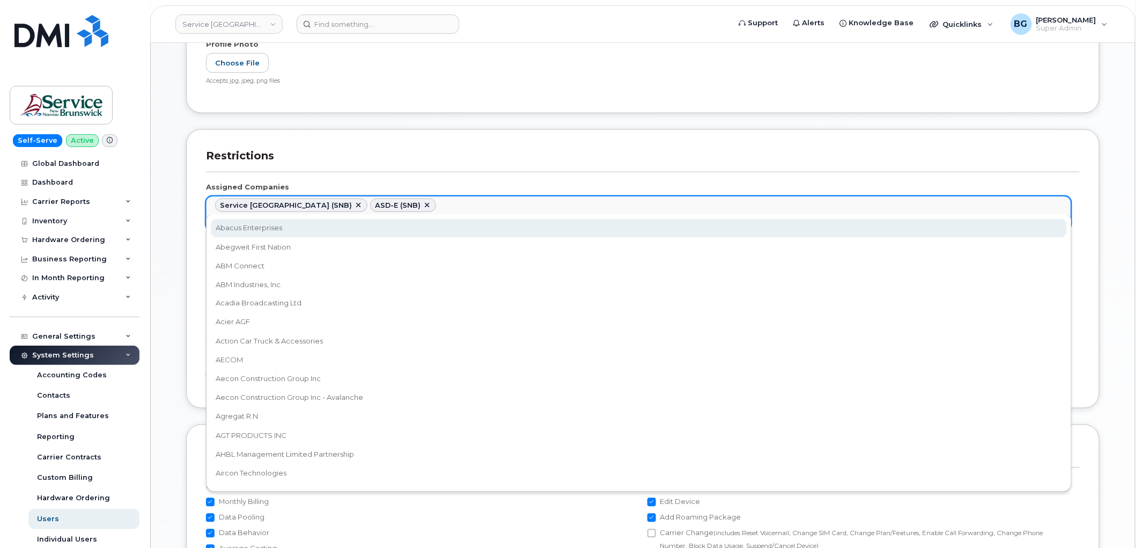
drag, startPoint x: 1032, startPoint y: 255, endPoint x: 1002, endPoint y: 204, distance: 59.2
click at [1002, 204] on body "Service New Brunswick (SNB) Support Alerts Knowledge Base Quicklinks Suspend / …" at bounding box center [570, 267] width 1141 height 1408
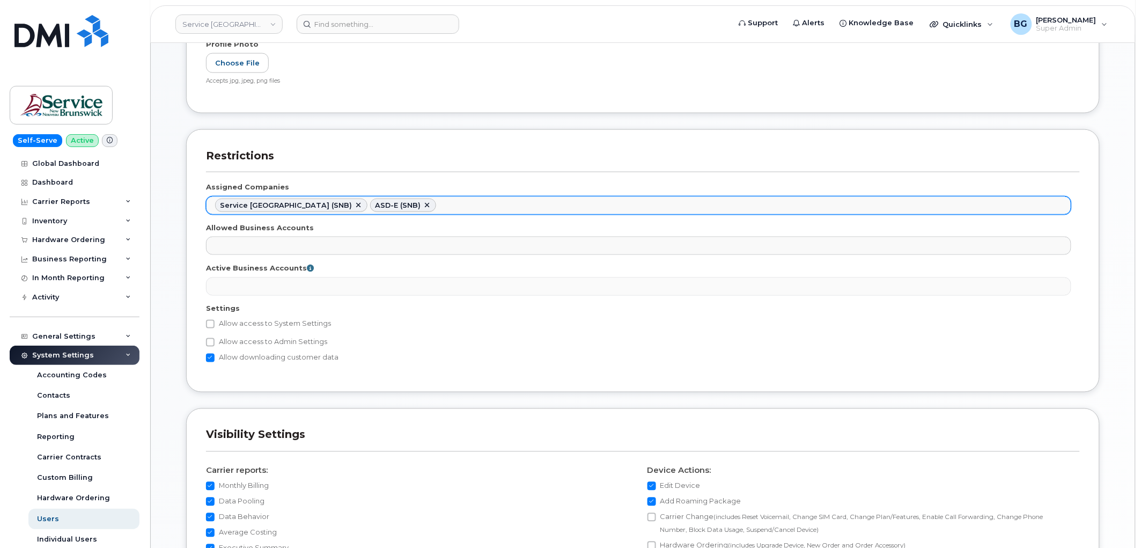
click at [792, 197] on ul "Service New Brunswick (SNB) ASD-E (SNB)" at bounding box center [639, 205] width 864 height 17
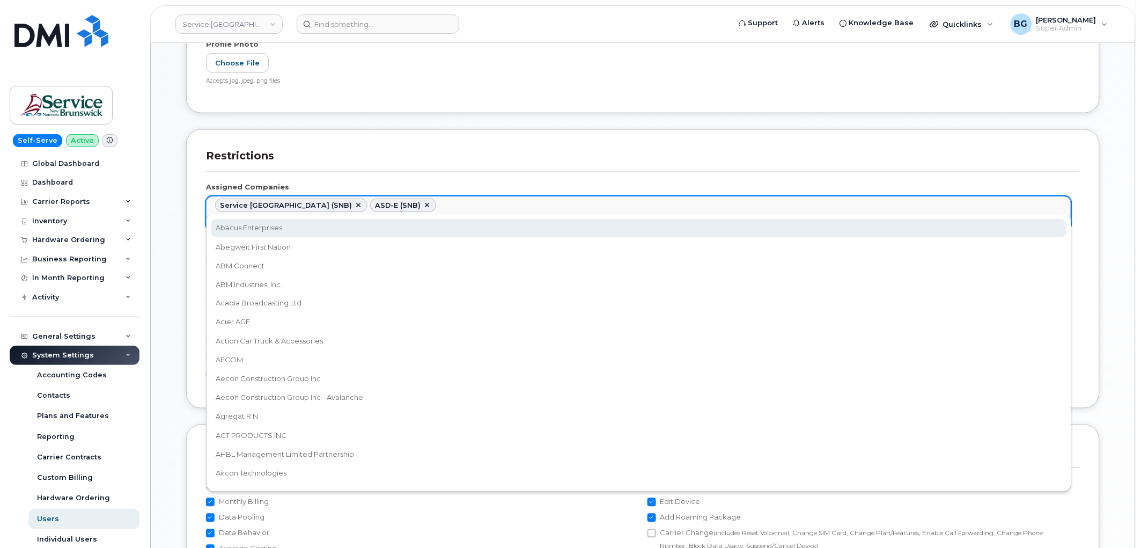
paste input "snb"
type input "snb"
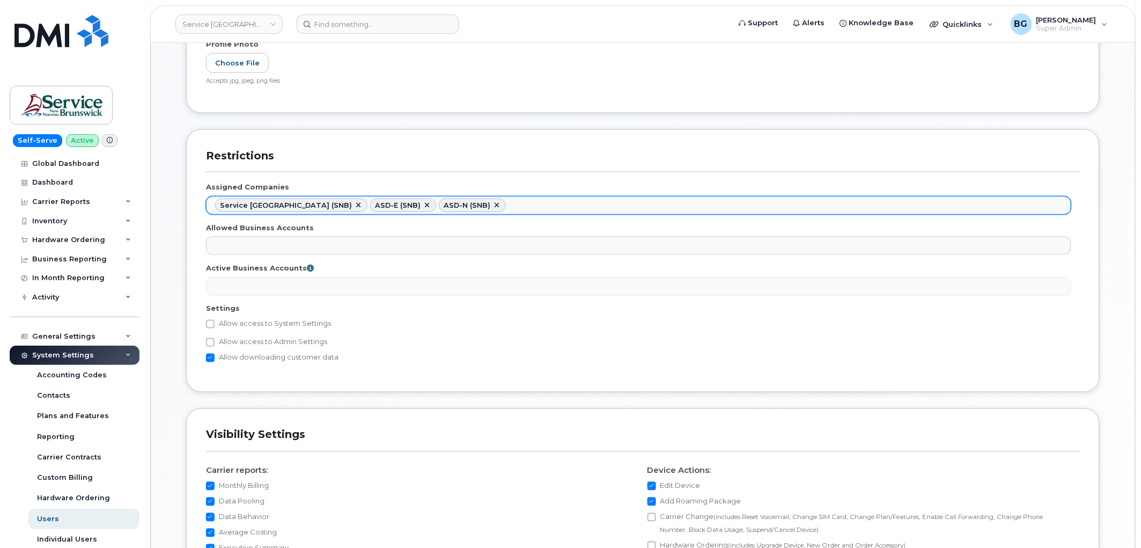
click at [836, 206] on ul "Service New Brunswick (SNB) ASD-E (SNB) ASD-N (SNB)" at bounding box center [639, 205] width 864 height 17
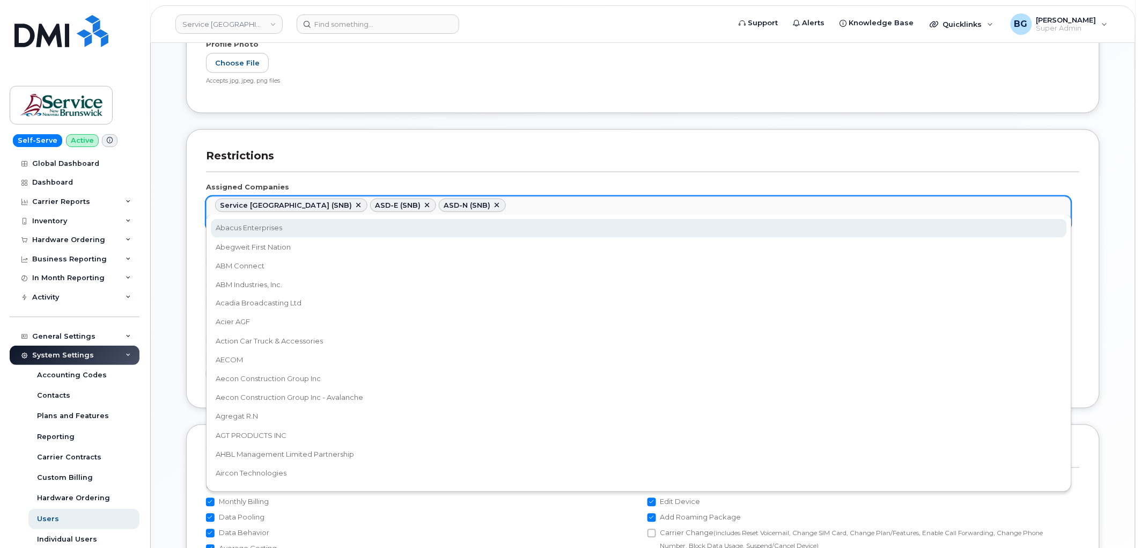
paste input "snb"
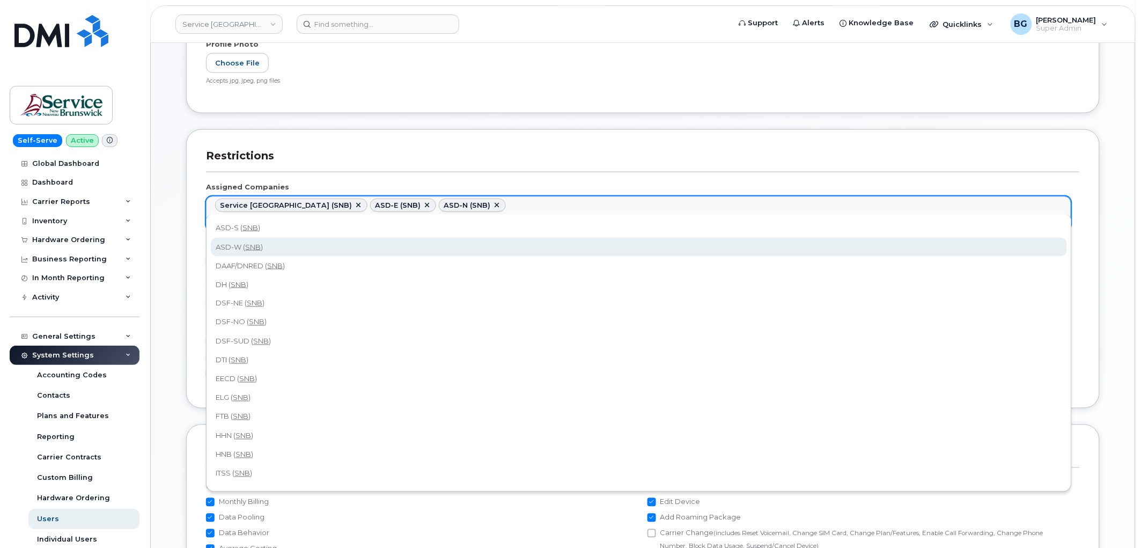
type input "snb"
drag, startPoint x: 852, startPoint y: 252, endPoint x: 855, endPoint y: 245, distance: 7.7
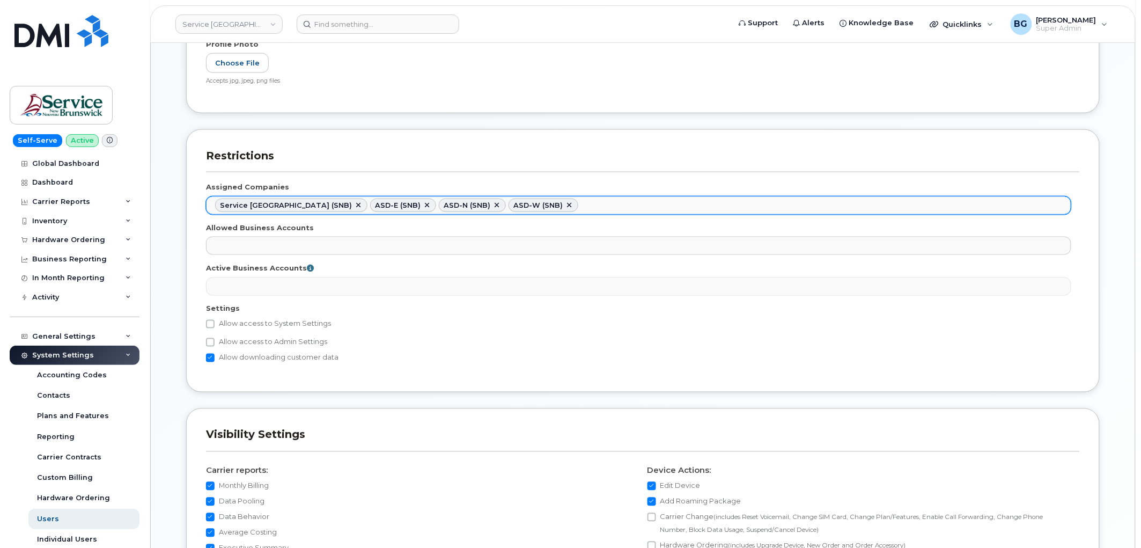
click at [868, 202] on ul "Service New Brunswick (SNB) ASD-E (SNB) ASD-N (SNB) ASD-W (SNB)" at bounding box center [639, 205] width 864 height 17
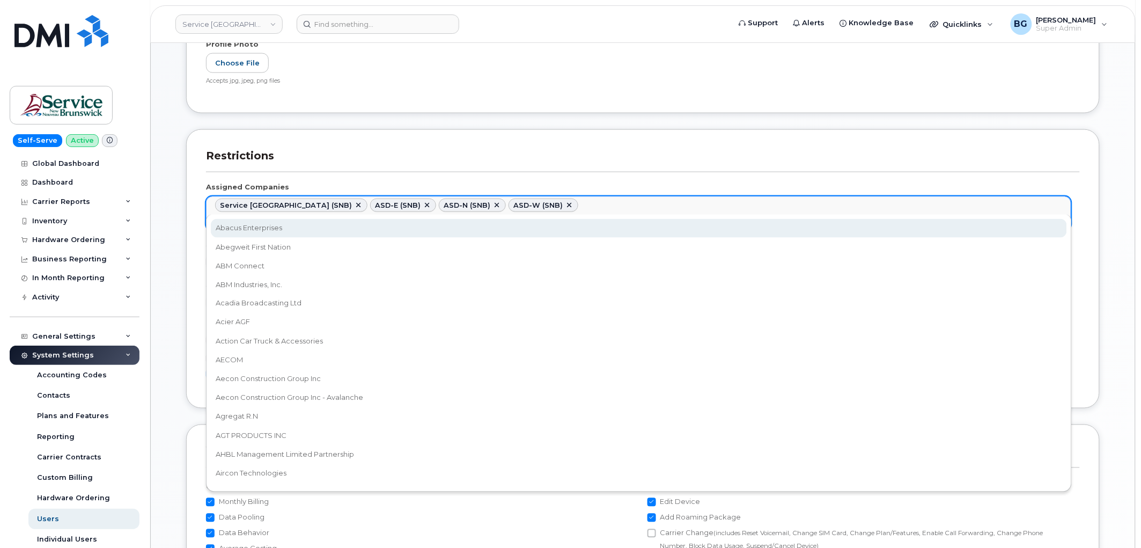
paste input "snb"
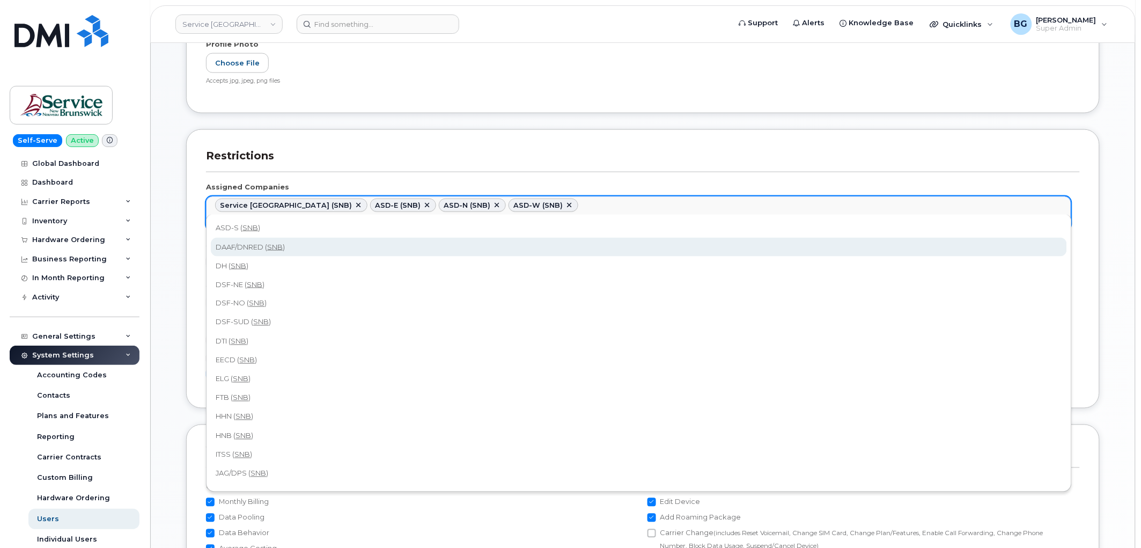
type input "snb"
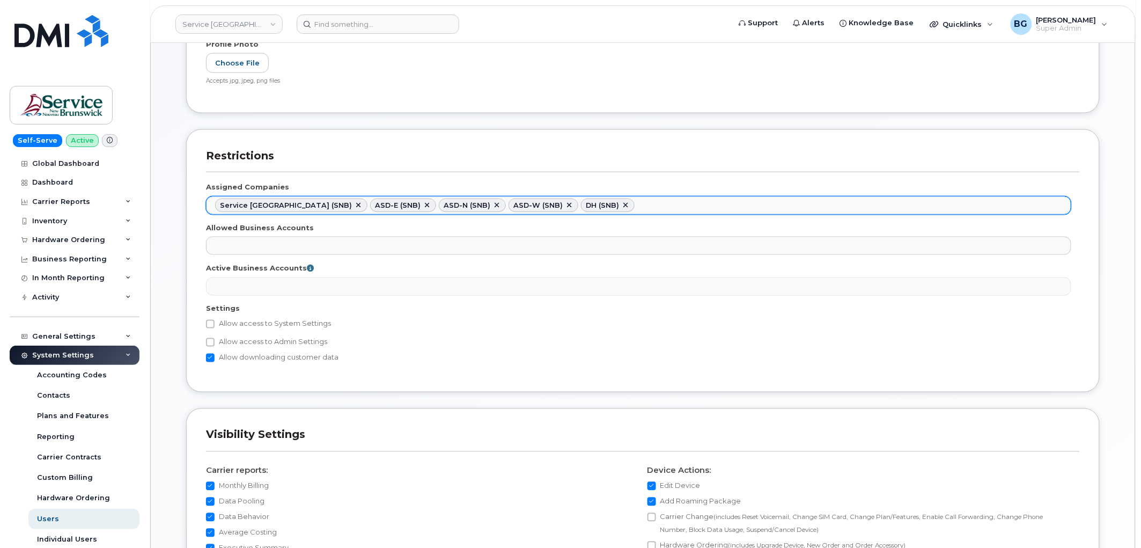
click at [881, 211] on ul "Service New Brunswick (SNB) ASD-E (SNB) ASD-N (SNB) ASD-W (SNB) DH (SNB)" at bounding box center [639, 205] width 864 height 17
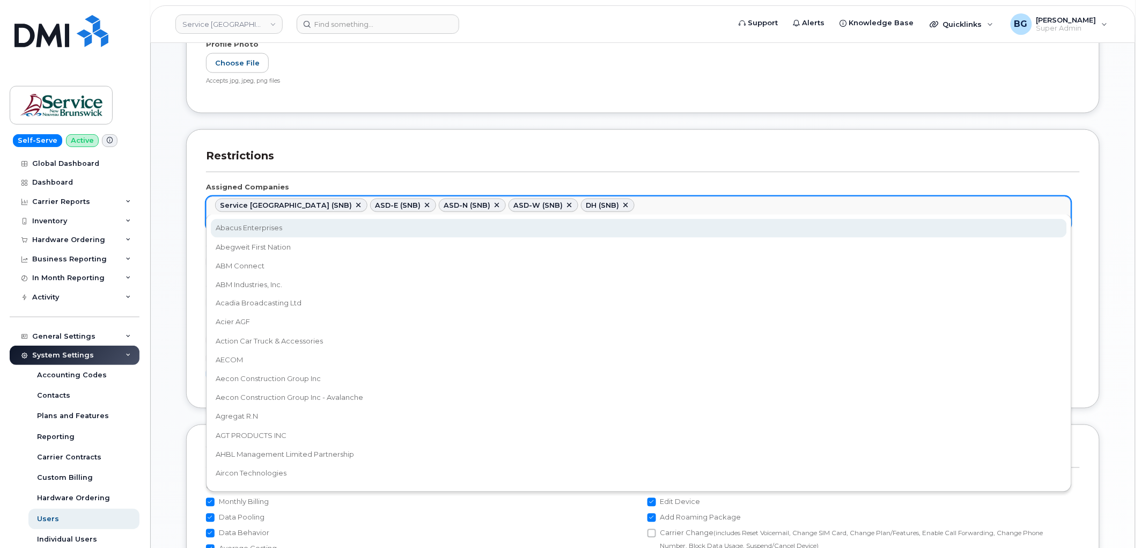
paste input "snb"
type input "snb"
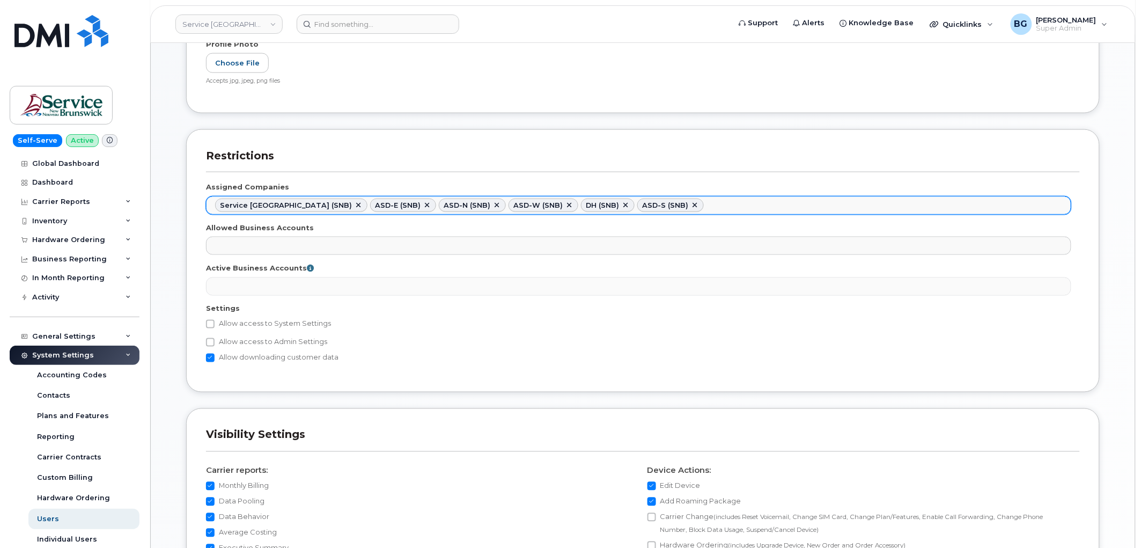
click at [884, 210] on ul "Service New Brunswick (SNB) ASD-E (SNB) ASD-N (SNB) ASD-W (SNB) DH (SNB) ASD-S …" at bounding box center [639, 205] width 864 height 17
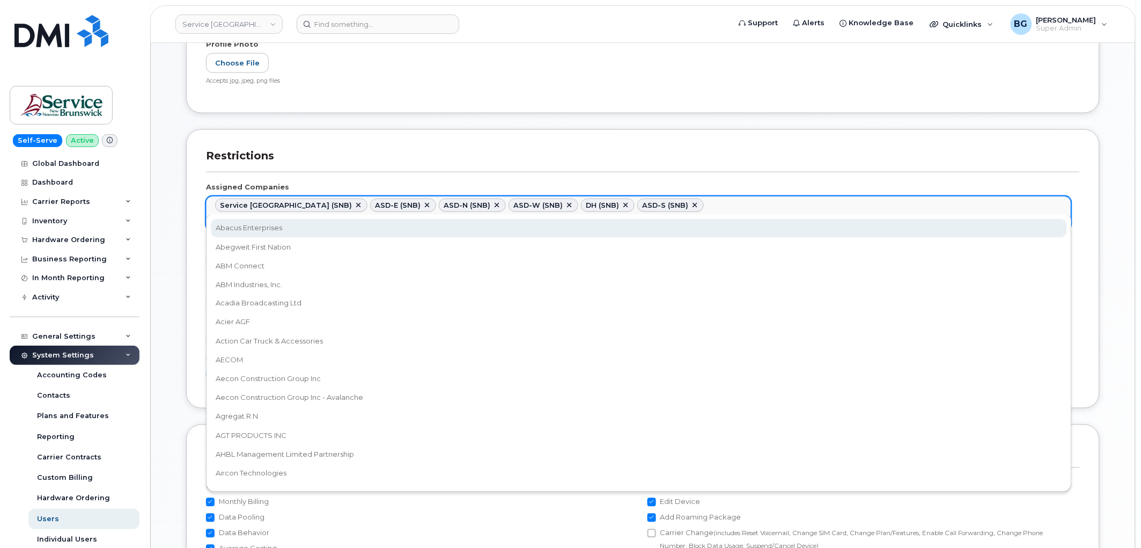
paste input "snb"
type input "snb"
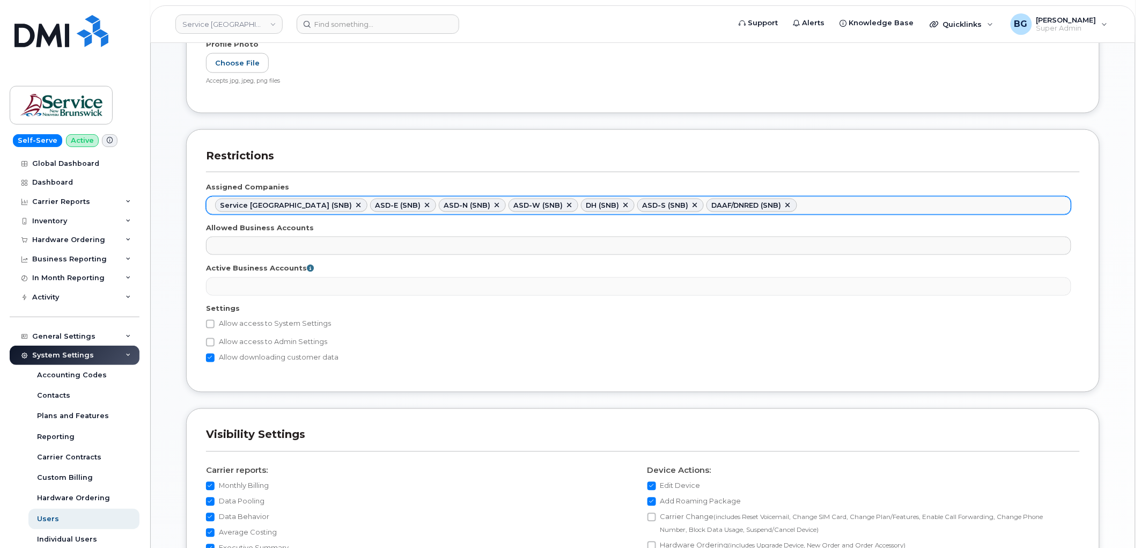
click at [904, 206] on ul "Service New Brunswick (SNB) ASD-E (SNB) ASD-N (SNB) ASD-W (SNB) DH (SNB) ASD-S …" at bounding box center [639, 205] width 864 height 17
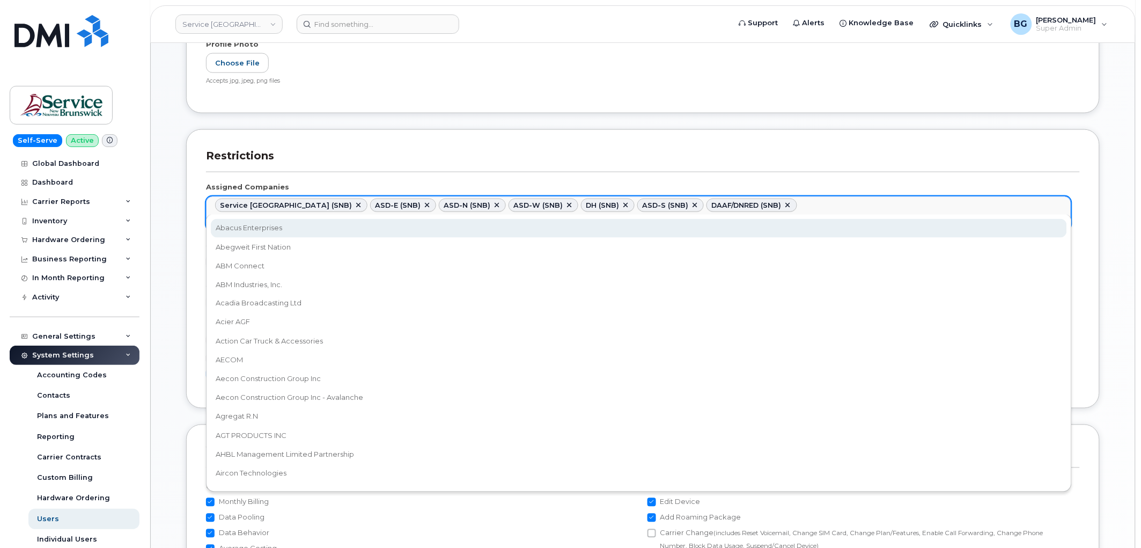
paste input "snb"
type input "snb"
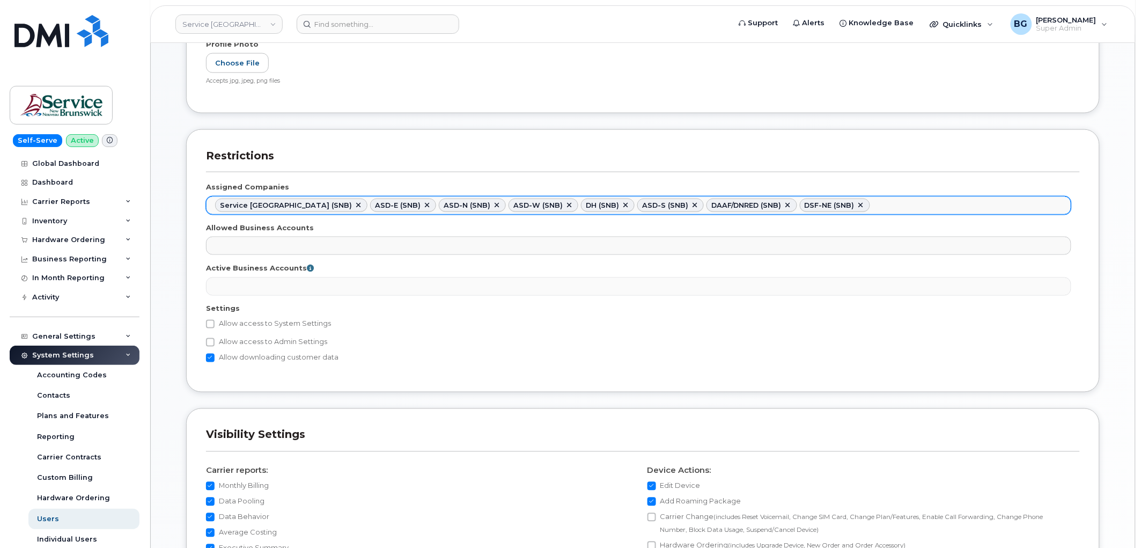
click at [915, 205] on ul "Service New Brunswick (SNB) ASD-E (SNB) ASD-N (SNB) ASD-W (SNB) DH (SNB) ASD-S …" at bounding box center [639, 205] width 864 height 17
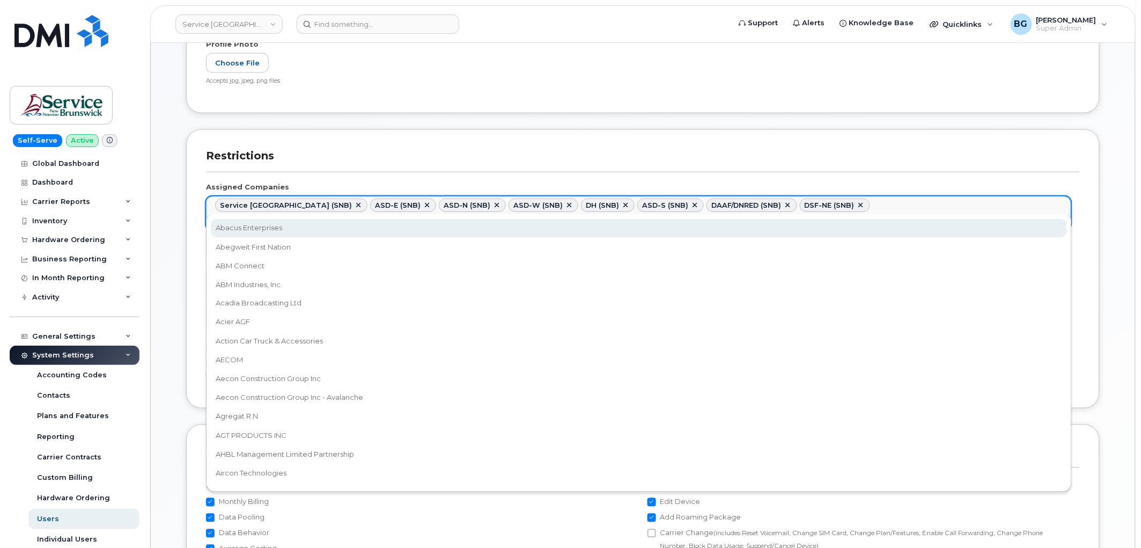
paste input "snb"
type input "snb"
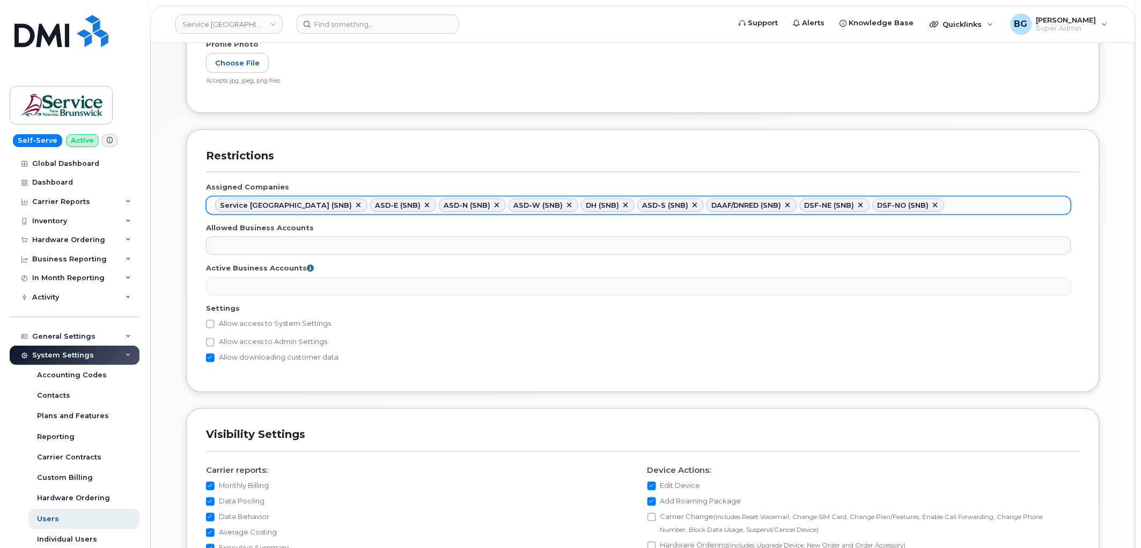
click at [938, 202] on ul "Service New Brunswick (SNB) ASD-E (SNB) ASD-N (SNB) ASD-W (SNB) DH (SNB) ASD-S …" at bounding box center [639, 205] width 864 height 17
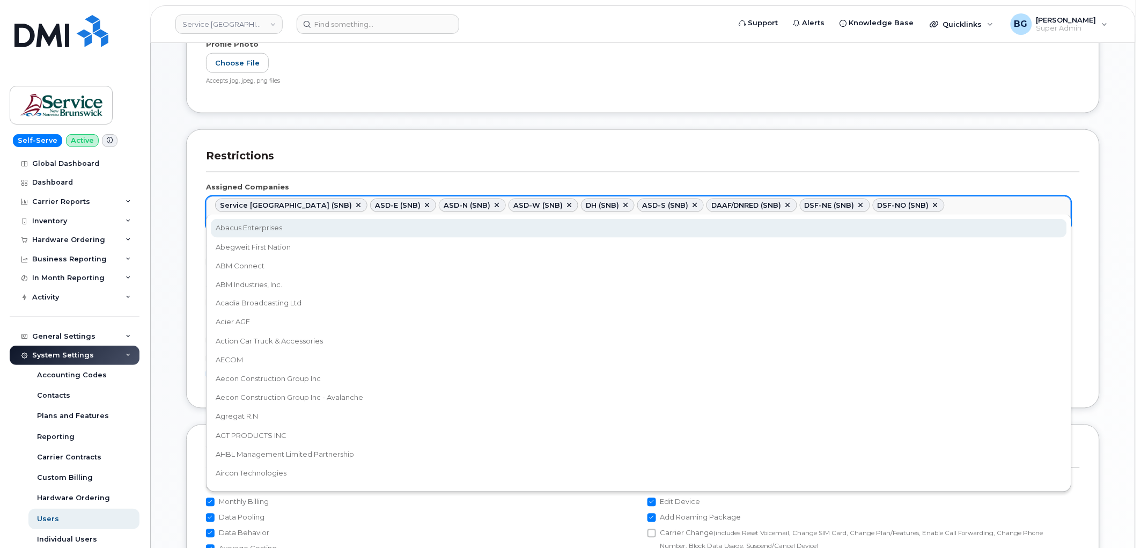
paste input "snb"
type input "snb"
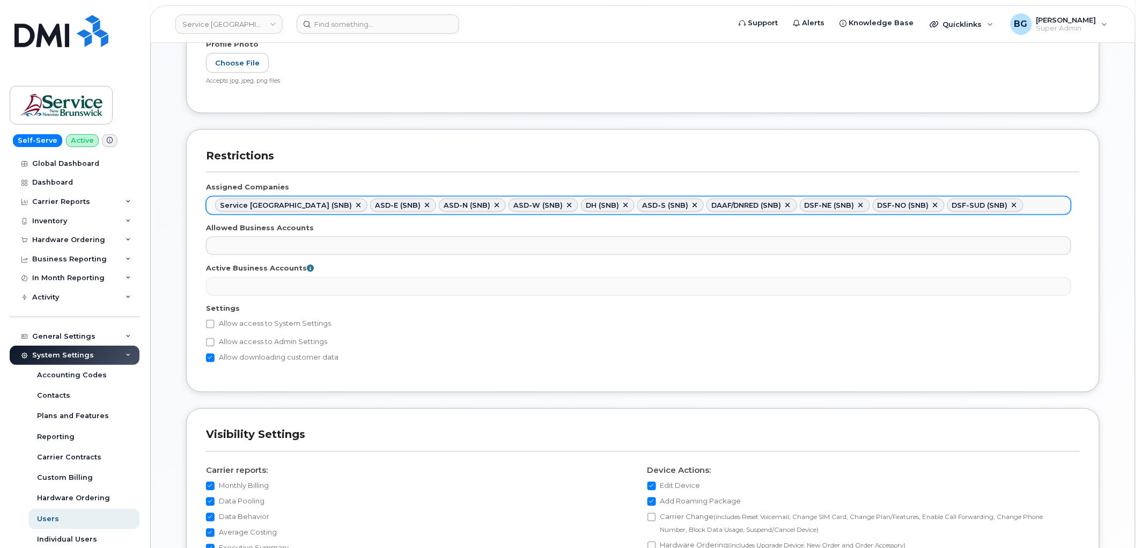
click at [1014, 202] on ul "Service New Brunswick (SNB) ASD-E (SNB) ASD-N (SNB) ASD-W (SNB) DH (SNB) ASD-S …" at bounding box center [639, 205] width 864 height 17
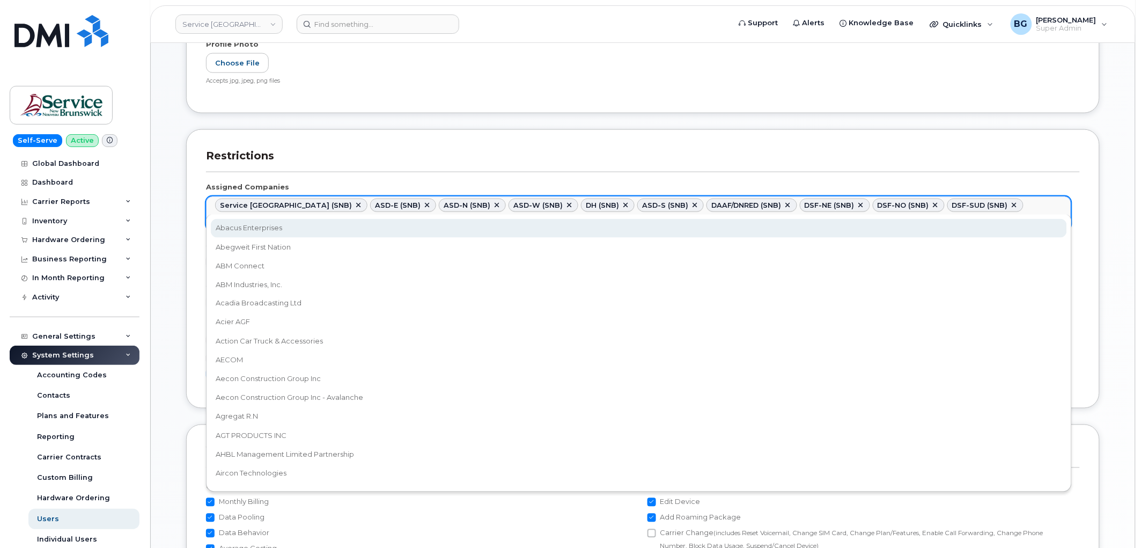
paste input "snb"
type input "snb"
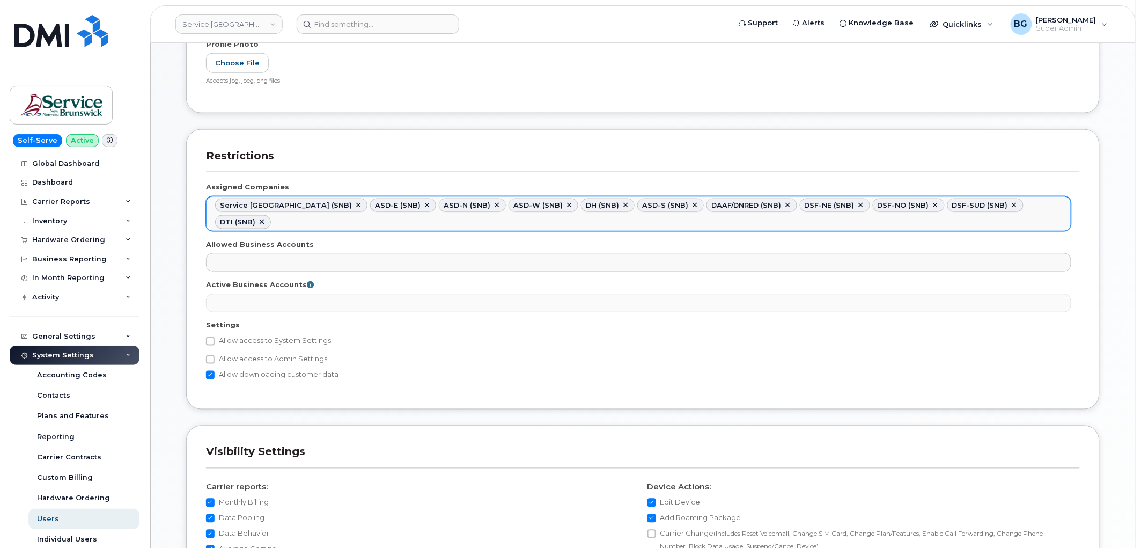
click at [1064, 206] on ul "Service New Brunswick (SNB) ASD-E (SNB) ASD-N (SNB) ASD-W (SNB) DH (SNB) ASD-S …" at bounding box center [639, 214] width 864 height 34
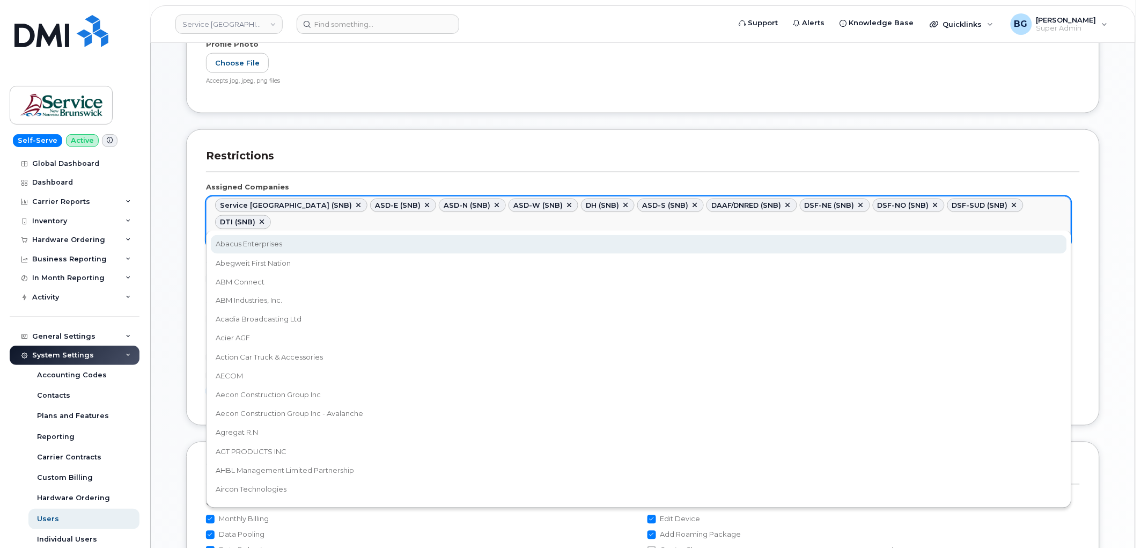
paste input "snb"
type input "snb"
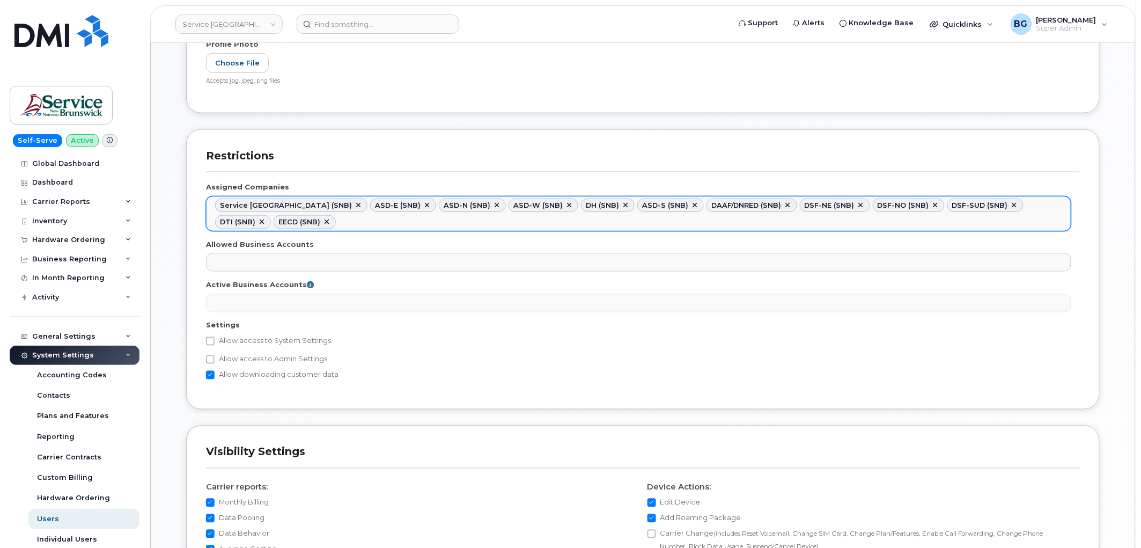
click at [1053, 216] on ul "Service New Brunswick (SNB) ASD-E (SNB) ASD-N (SNB) ASD-W (SNB) DH (SNB) ASD-S …" at bounding box center [639, 214] width 864 height 34
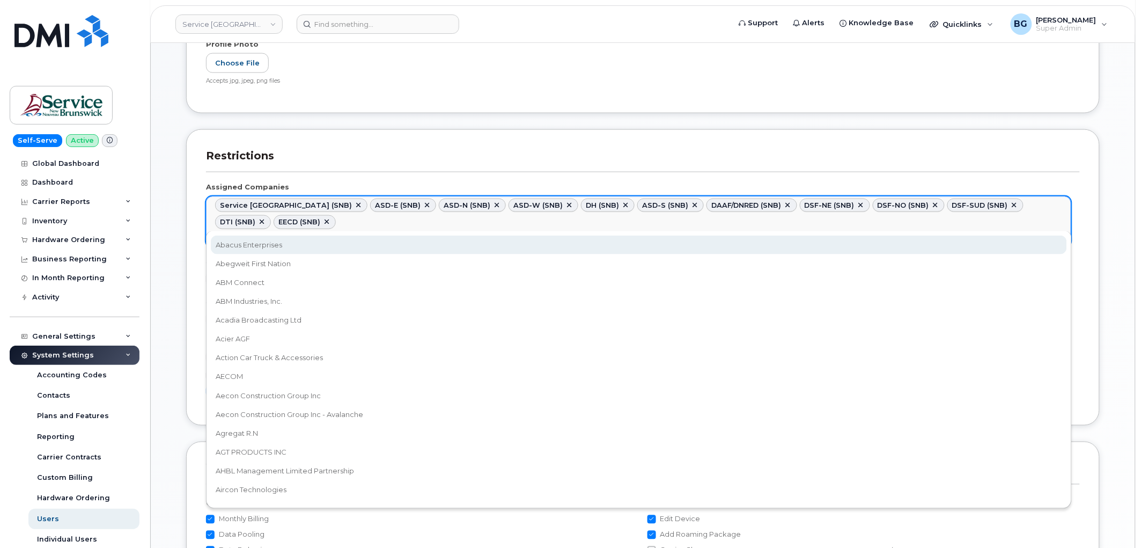
paste input "snb"
type input "snb"
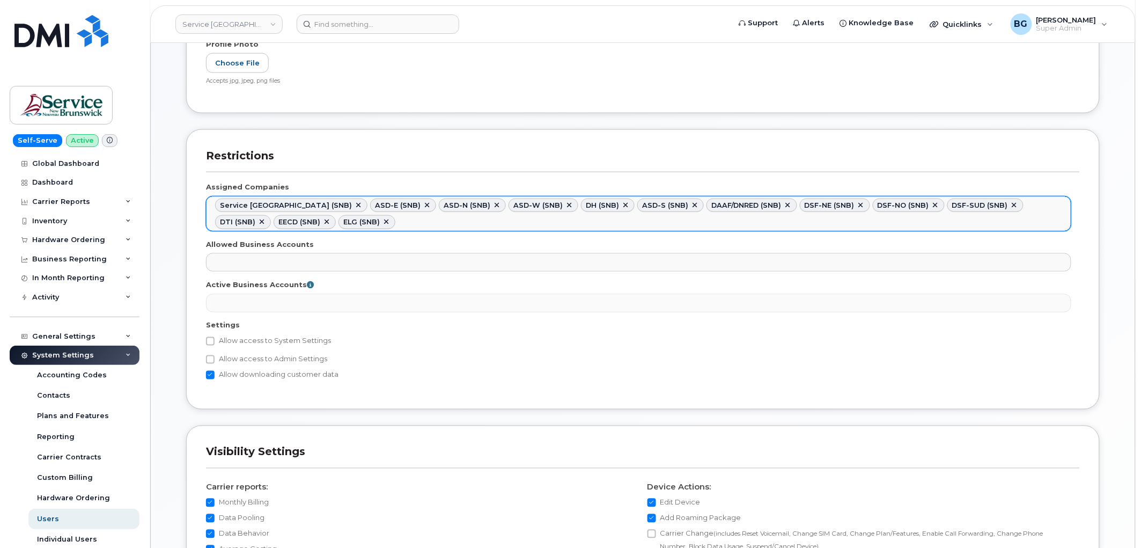
click at [1047, 229] on ul "Service New Brunswick (SNB) ASD-E (SNB) ASD-N (SNB) ASD-W (SNB) DH (SNB) ASD-S …" at bounding box center [639, 214] width 864 height 34
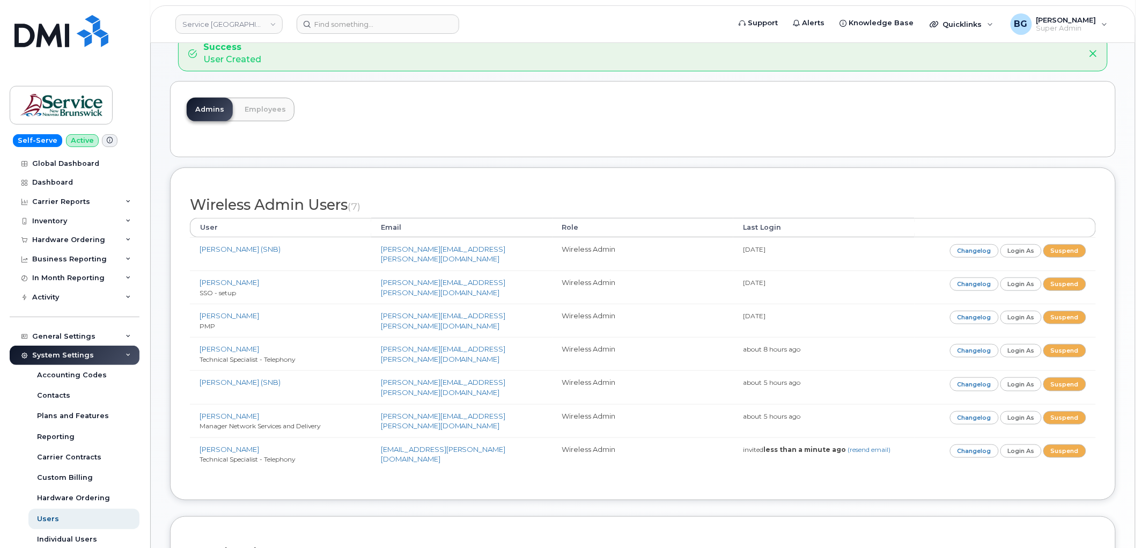
scroll to position [119, 0]
click at [266, 107] on link "Employees" at bounding box center [265, 111] width 58 height 24
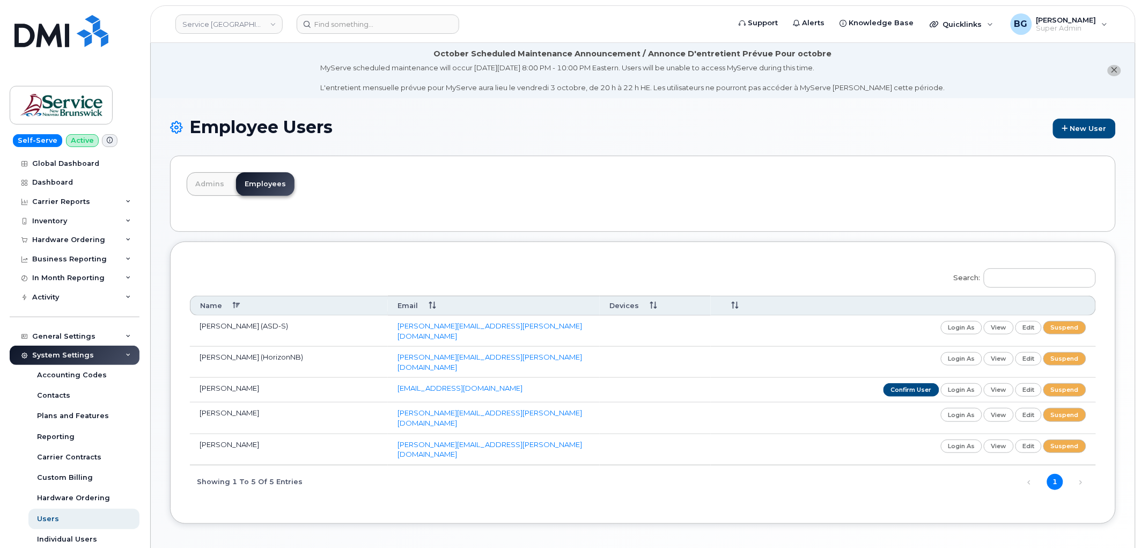
click at [361, 264] on div "Search: Name Email Devices [PERSON_NAME] (ASD-S) [PERSON_NAME][EMAIL_ADDRESS][P…" at bounding box center [643, 379] width 906 height 237
click at [450, 130] on h1 "Employee Users New User" at bounding box center [643, 127] width 946 height 21
click at [270, 261] on div "Search: Name Email Devices [PERSON_NAME] (ASD-S) [PERSON_NAME][EMAIL_ADDRESS][P…" at bounding box center [643, 382] width 946 height 282
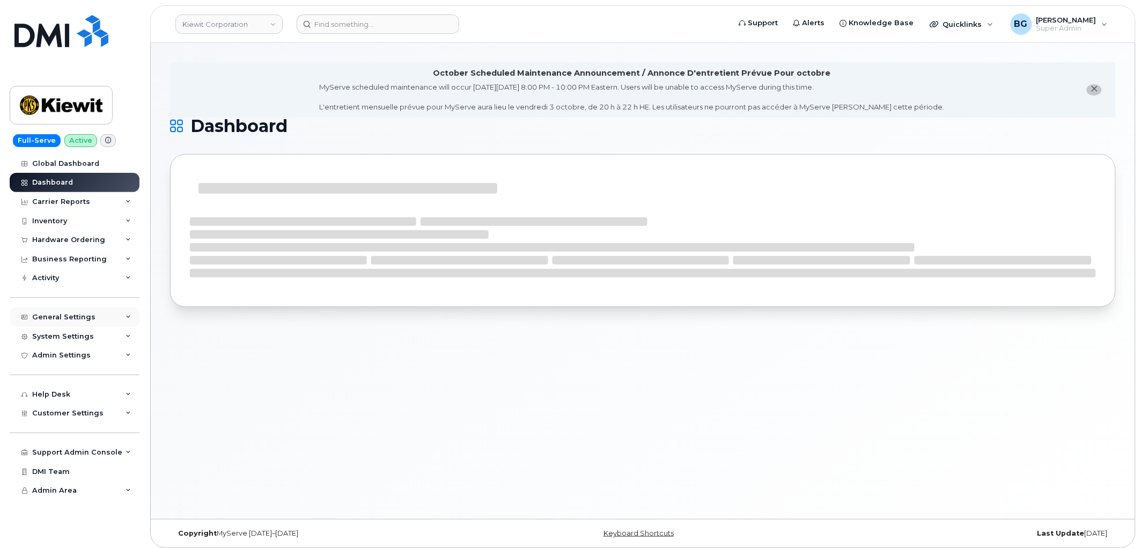
click at [131, 312] on div "General Settings" at bounding box center [75, 316] width 130 height 19
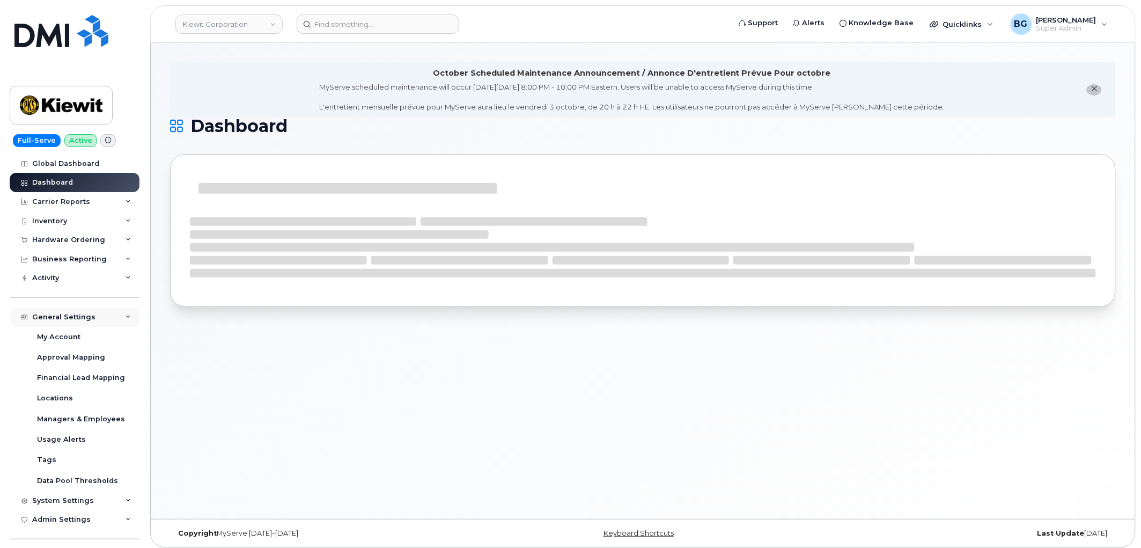
click at [131, 312] on div "General Settings" at bounding box center [75, 316] width 130 height 19
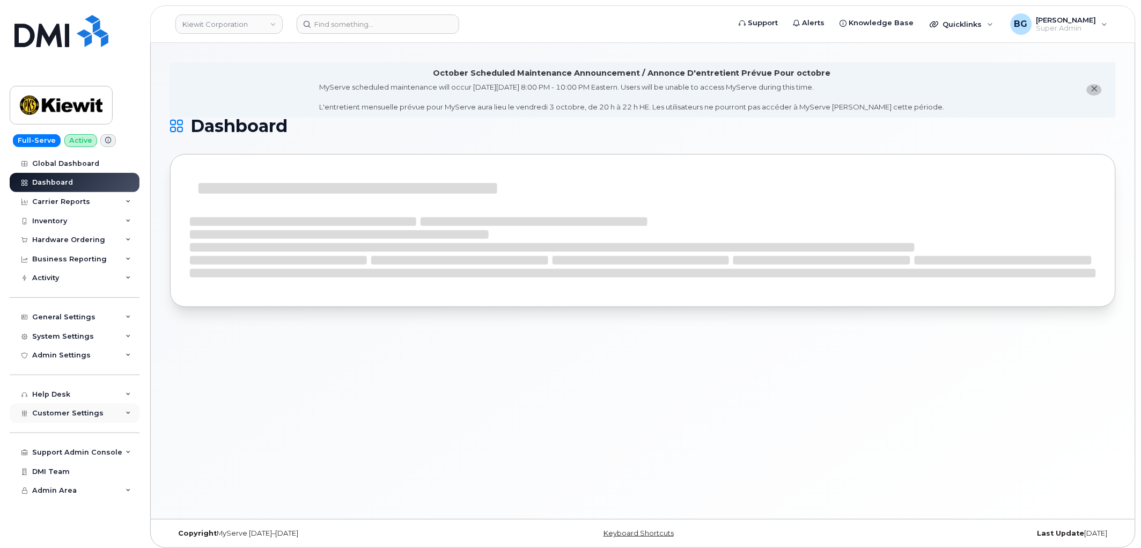
click at [127, 412] on icon at bounding box center [128, 412] width 5 height 5
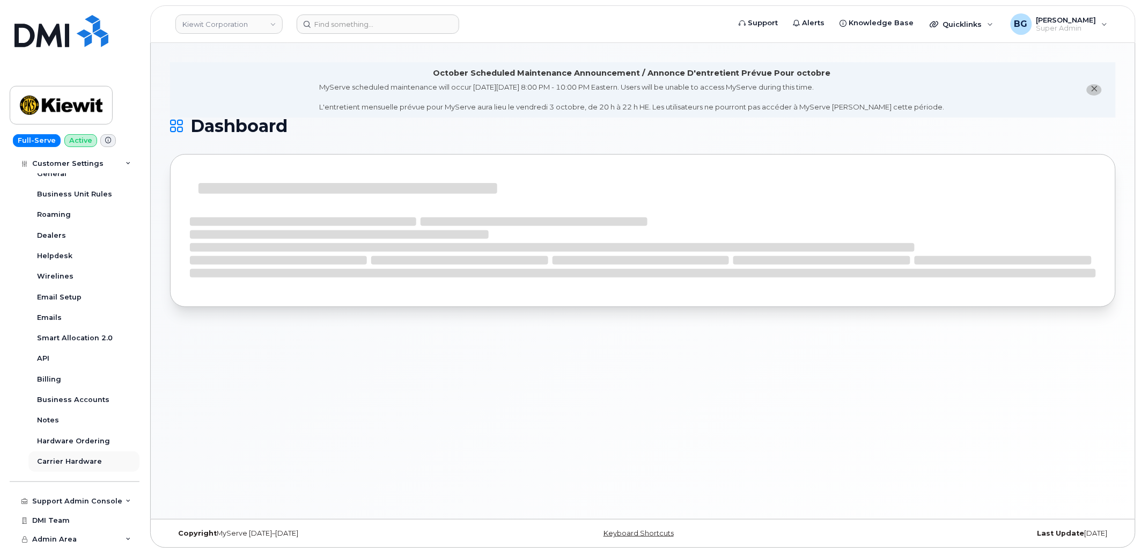
scroll to position [260, 0]
click at [81, 397] on div "Business Accounts" at bounding box center [73, 399] width 72 height 10
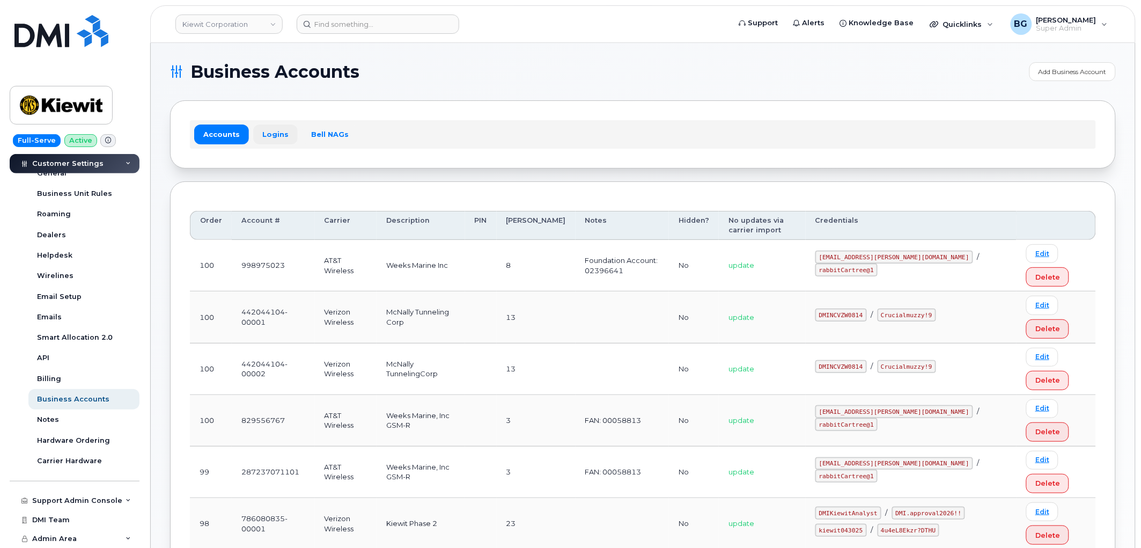
click at [270, 132] on link "Logins" at bounding box center [275, 133] width 45 height 19
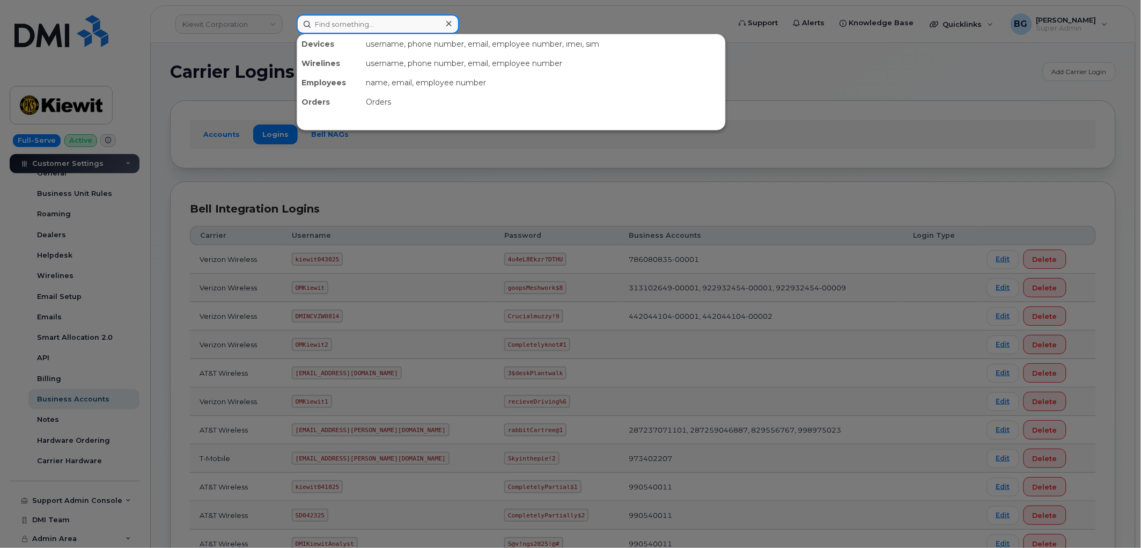
paste input "302399"
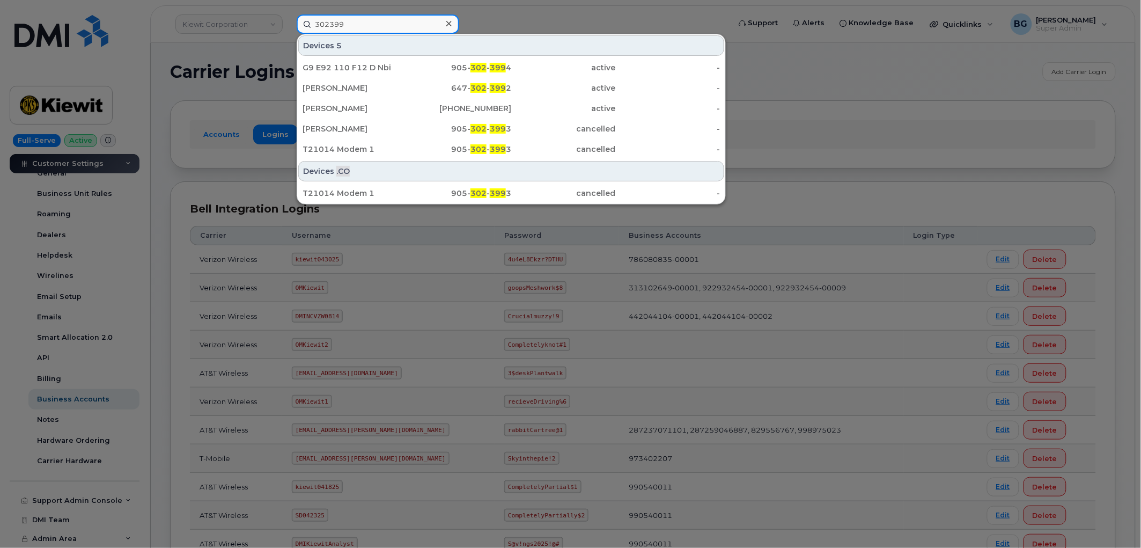
type input "302399"
click at [849, 106] on div at bounding box center [570, 274] width 1141 height 548
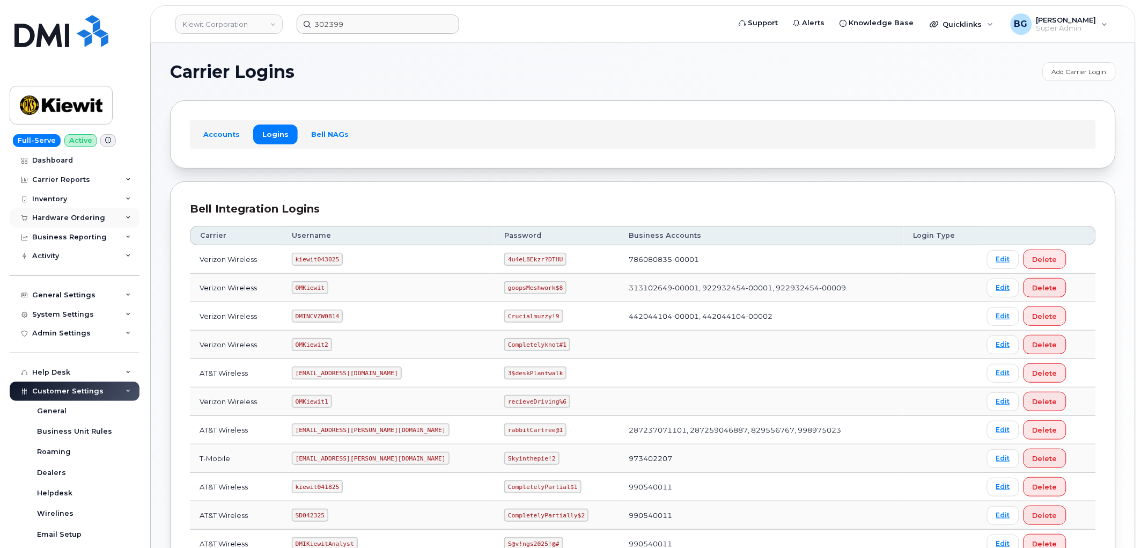
scroll to position [21, 0]
